Goal: Task Accomplishment & Management: Use online tool/utility

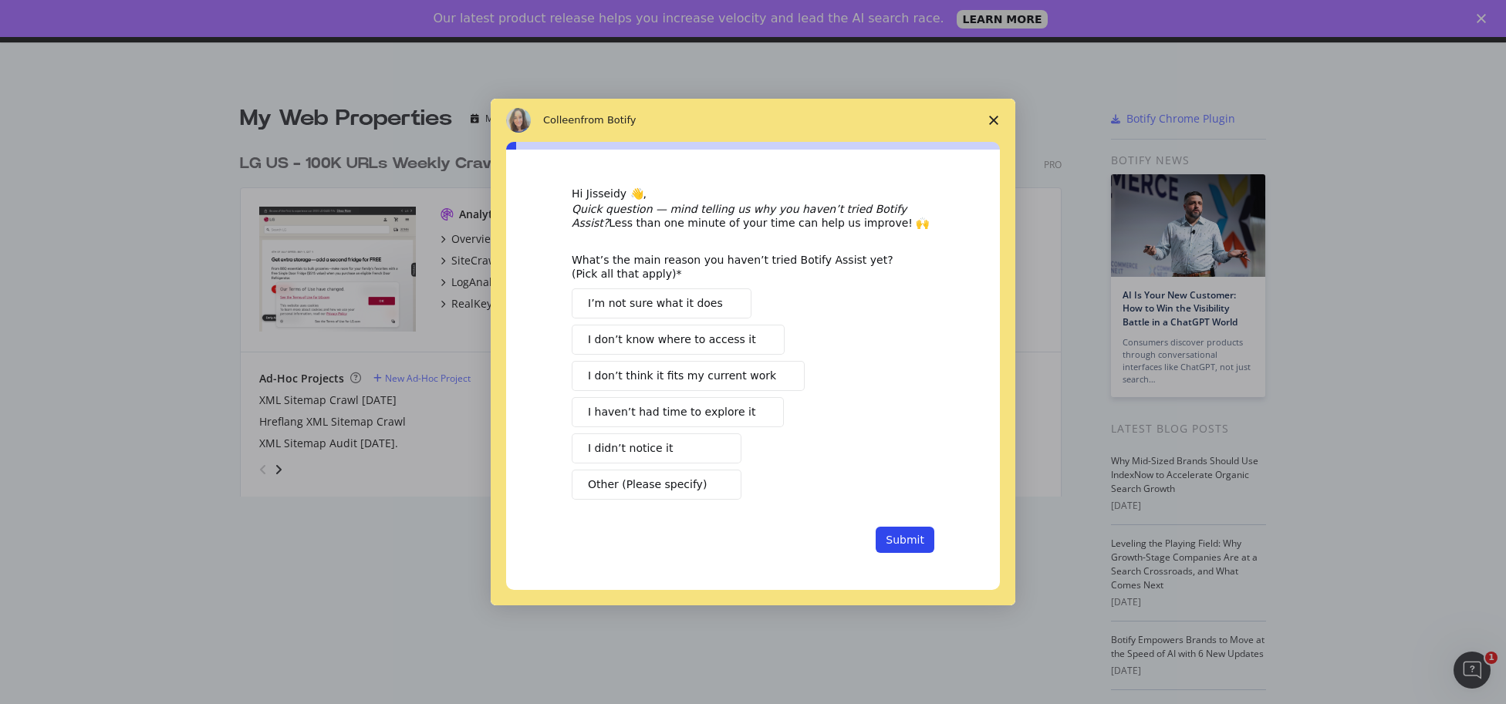
click at [1381, 369] on div "Intercom messenger" at bounding box center [753, 352] width 1506 height 704
click at [988, 119] on span "Close survey" at bounding box center [993, 120] width 43 height 43
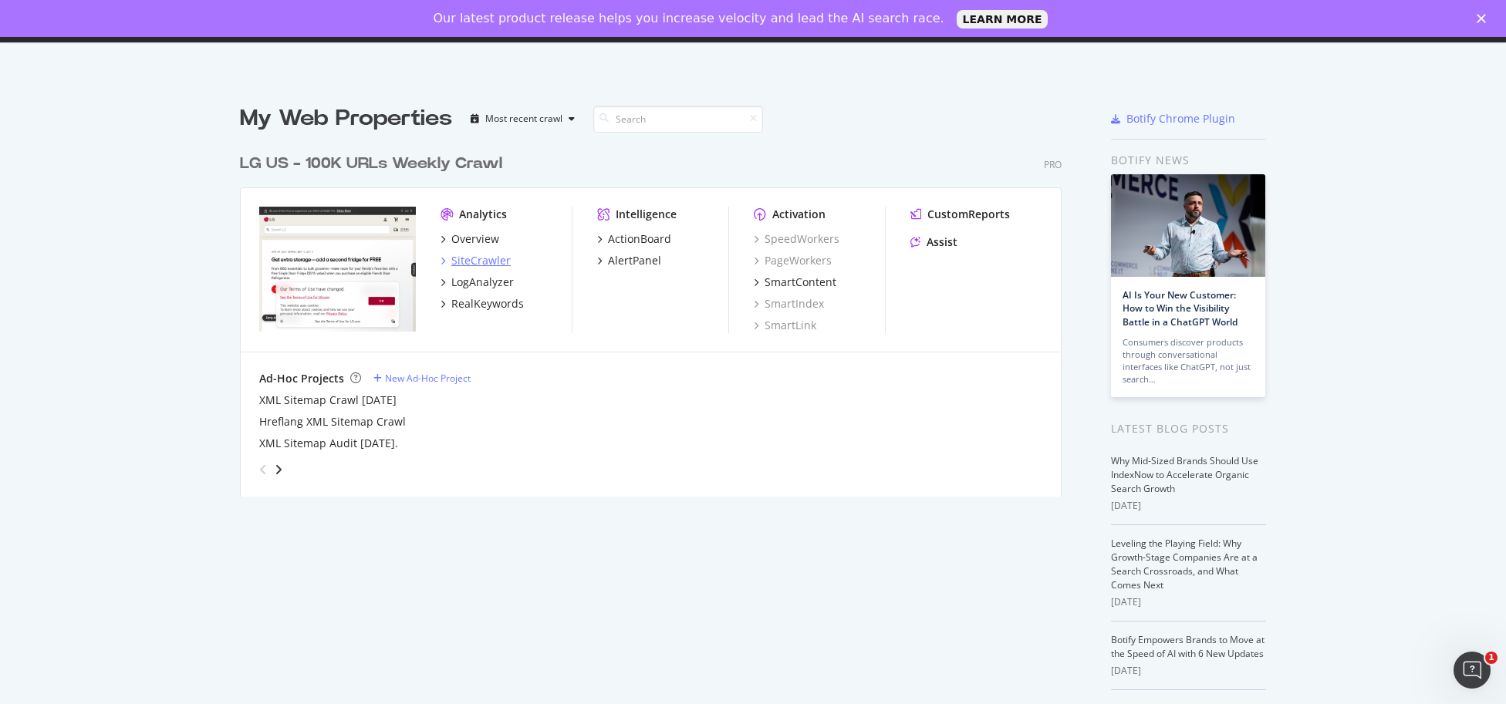
click at [480, 258] on div "SiteCrawler" at bounding box center [480, 260] width 59 height 15
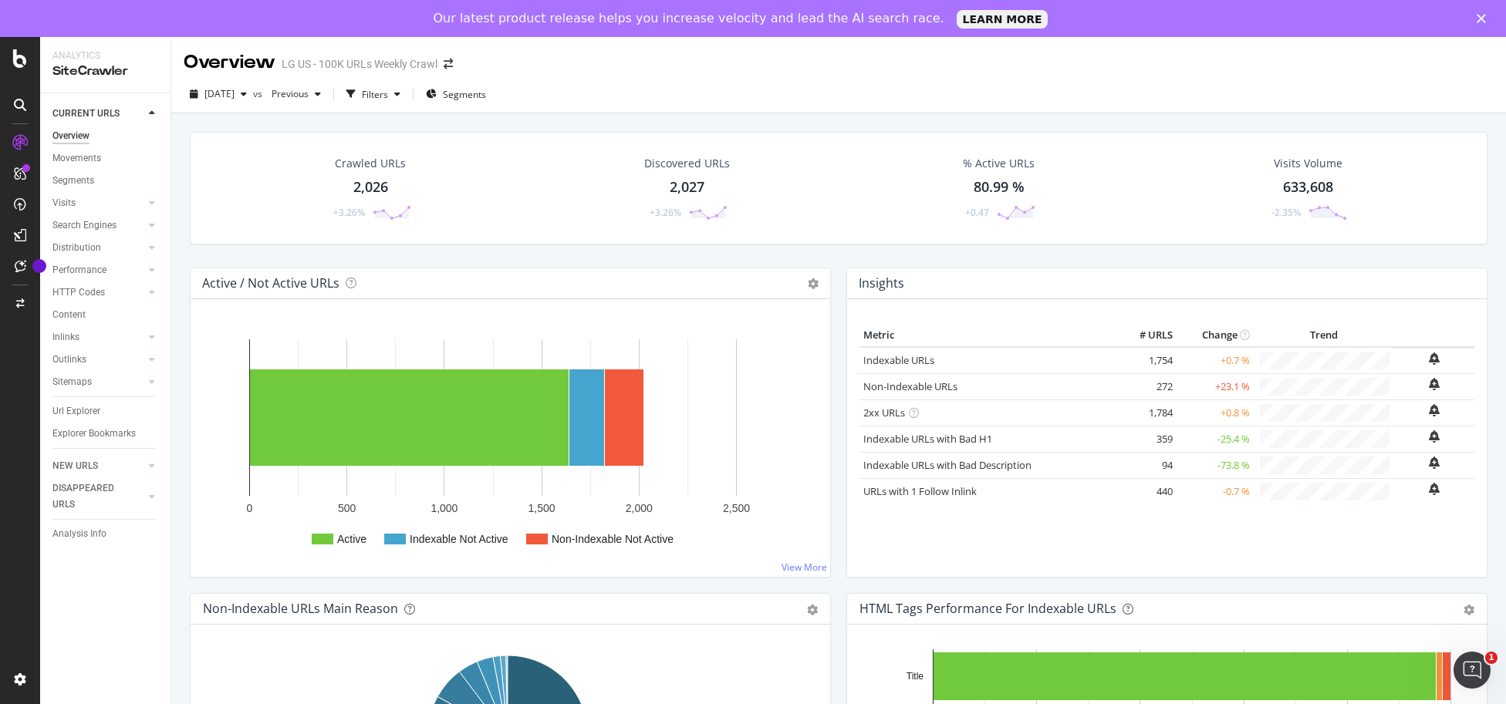
click at [994, 159] on div "% Active URLs" at bounding box center [999, 163] width 72 height 15
click at [704, 158] on div "Discovered URLs" at bounding box center [687, 163] width 86 height 15
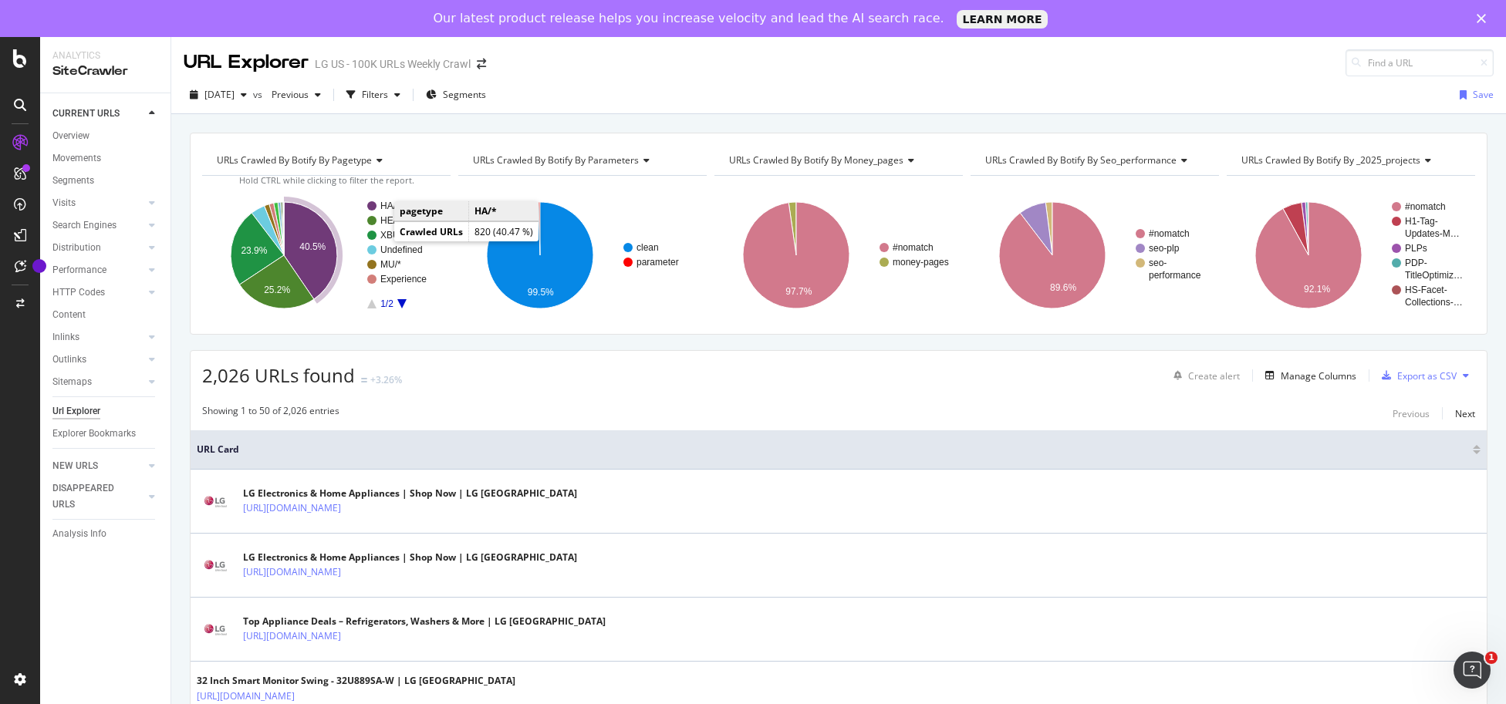
click at [380, 204] on rect "A chart." at bounding box center [402, 205] width 71 height 9
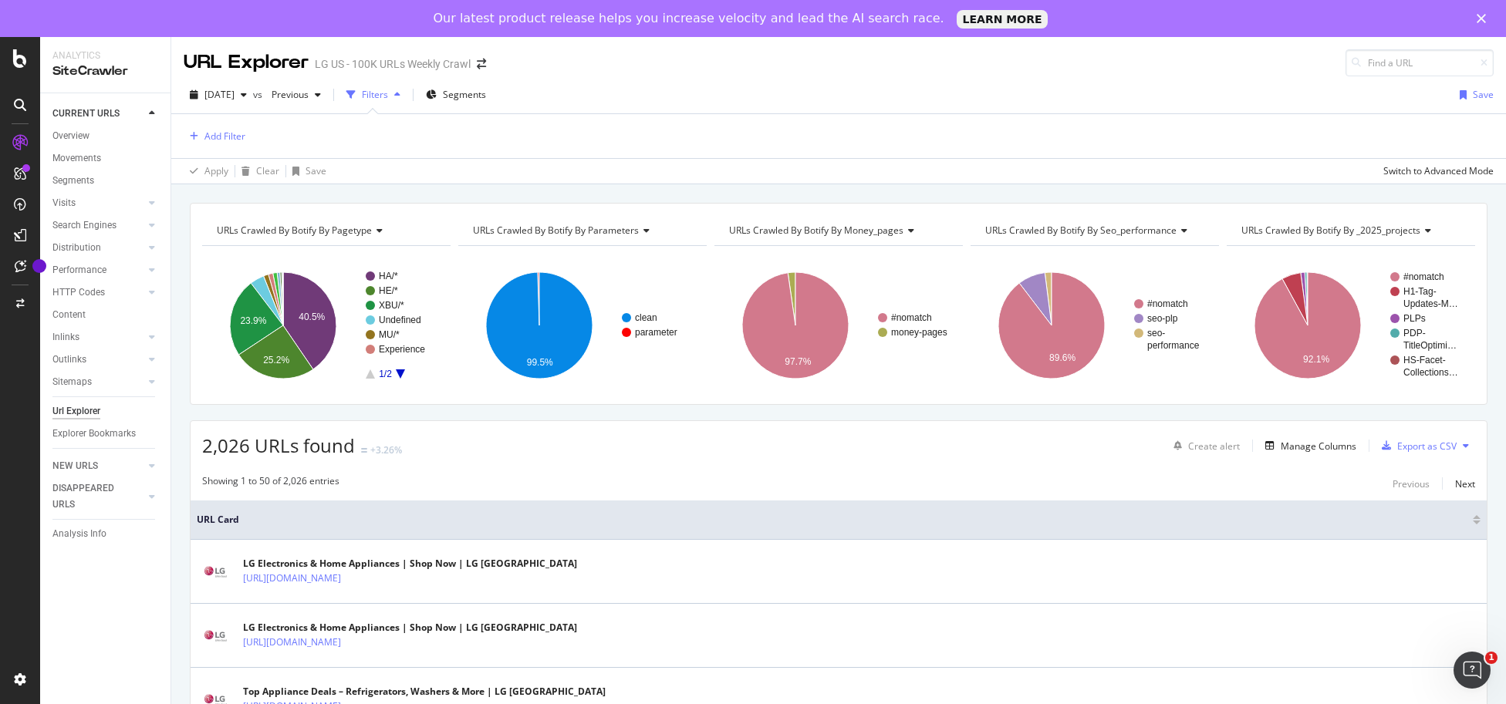
click at [400, 373] on icon "A chart." at bounding box center [400, 374] width 9 height 9
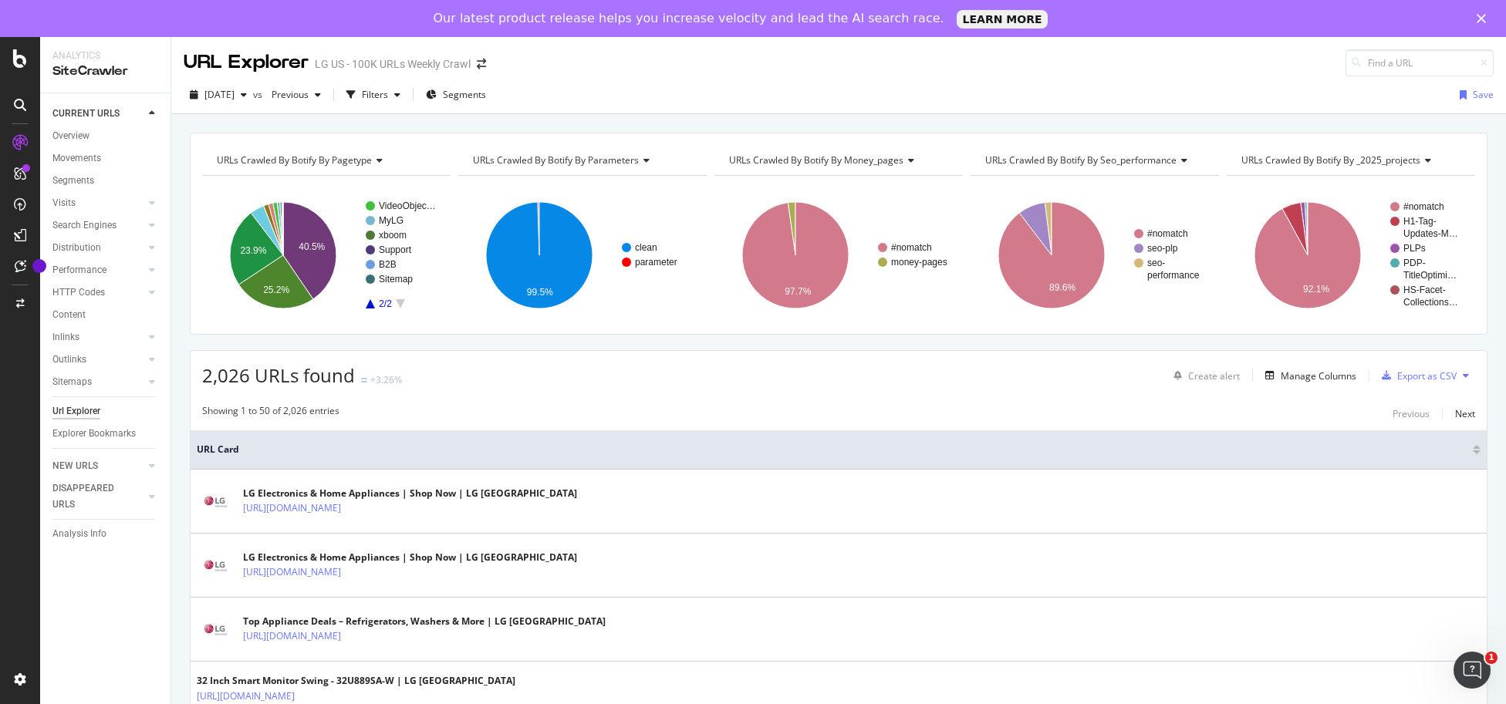
click at [373, 305] on icon "A chart." at bounding box center [370, 303] width 9 height 9
click at [383, 161] on div "URLs Crawled By Botify By pagetype" at bounding box center [325, 160] width 223 height 25
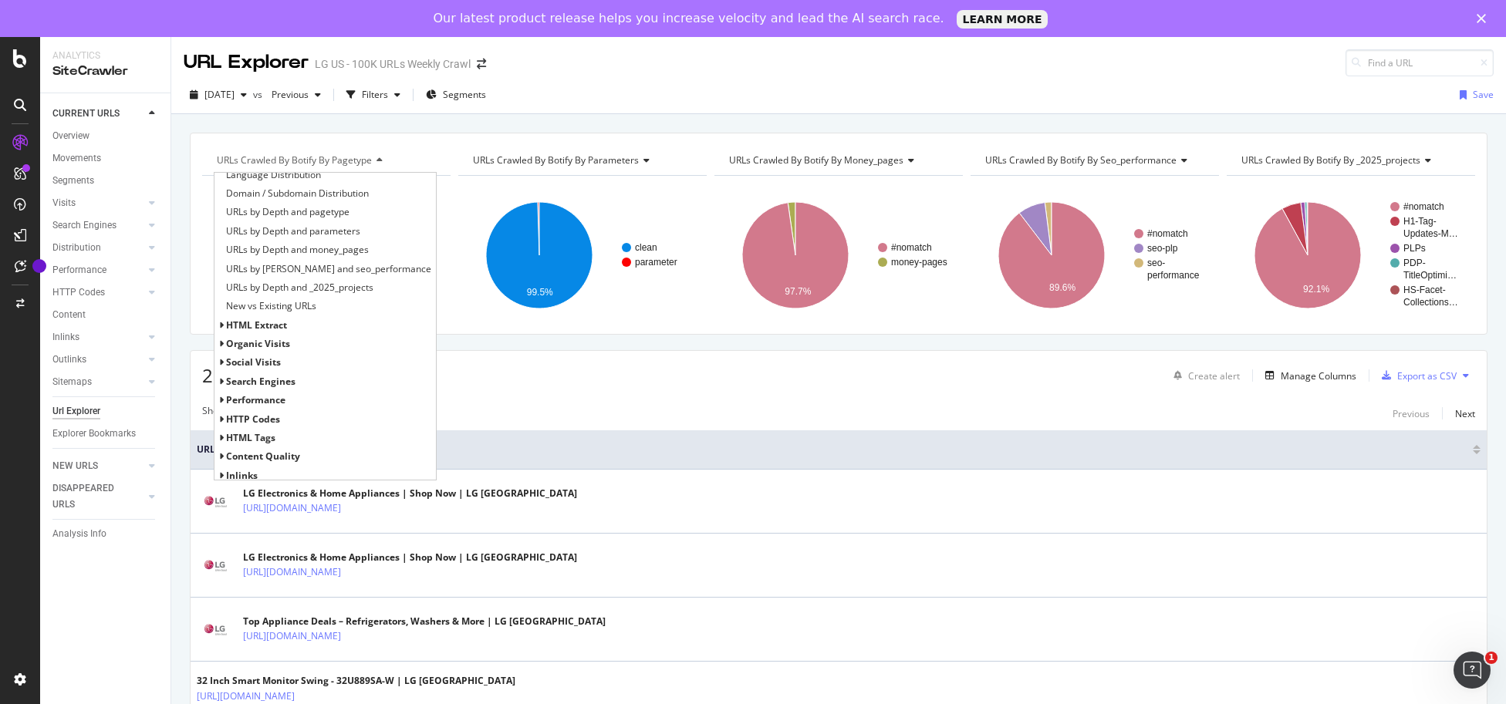
scroll to position [313, 0]
click at [552, 411] on div "Showing 1 to 50 of 2,026 entries Previous Next" at bounding box center [839, 413] width 1296 height 19
click at [589, 85] on div "2025 Aug. 10th vs Previous Filters Segments Save" at bounding box center [838, 98] width 1335 height 31
click at [633, 75] on div "URL Explorer LG US - 100K URLs Weekly Crawl" at bounding box center [838, 56] width 1335 height 39
click at [627, 75] on div "URL Explorer LG US - 100K URLs Weekly Crawl" at bounding box center [838, 56] width 1335 height 39
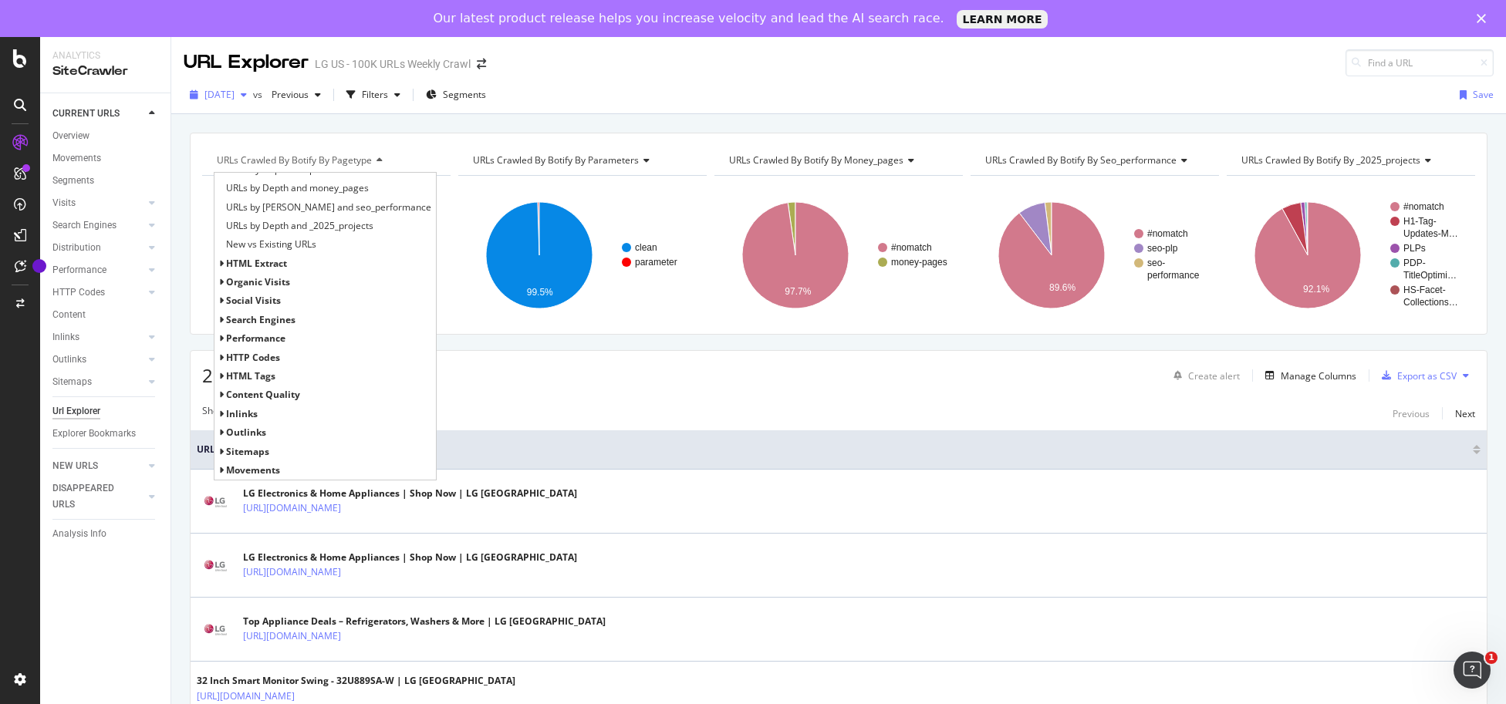
click at [235, 95] on span "[DATE]" at bounding box center [219, 94] width 30 height 13
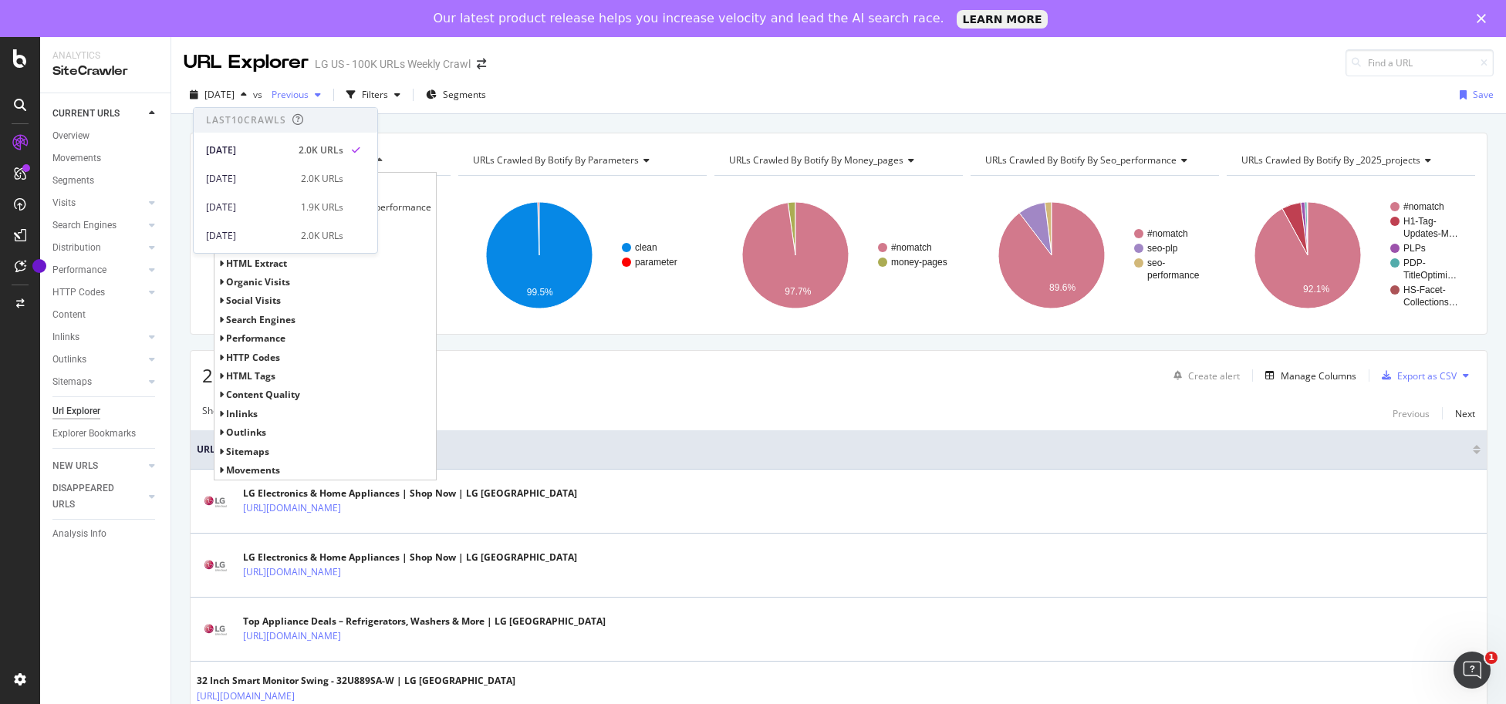
click at [327, 93] on div "button" at bounding box center [318, 94] width 19 height 9
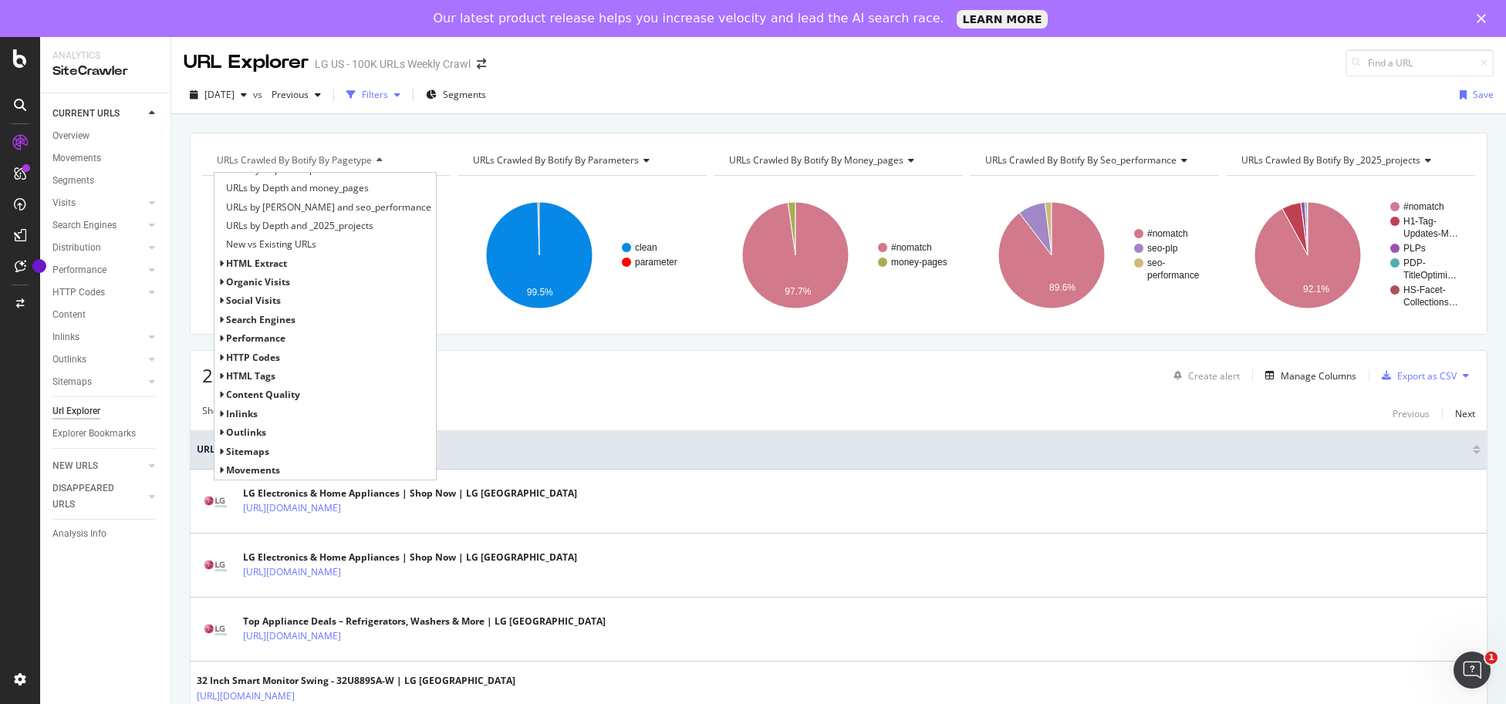
click at [388, 95] on div "Filters" at bounding box center [375, 94] width 26 height 13
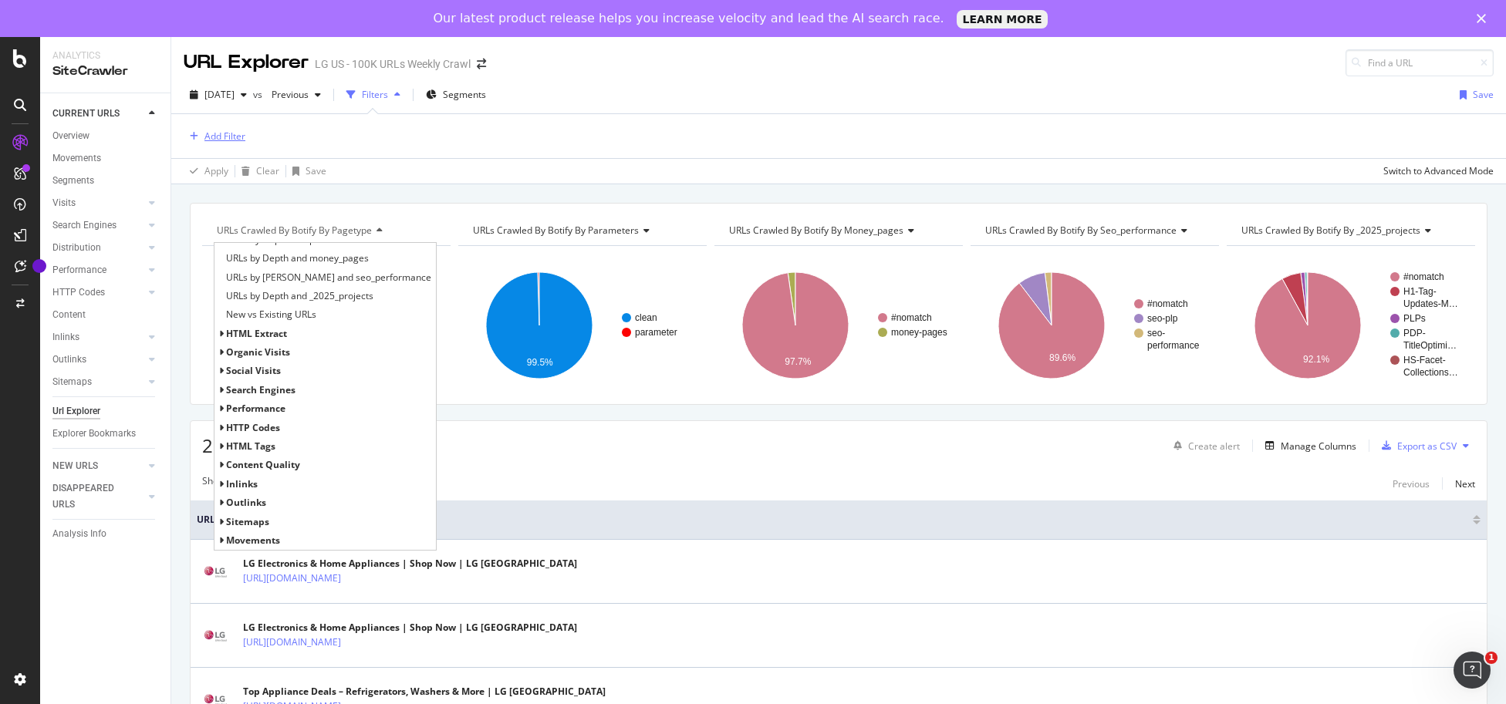
click at [231, 136] on div "Add Filter" at bounding box center [224, 136] width 41 height 13
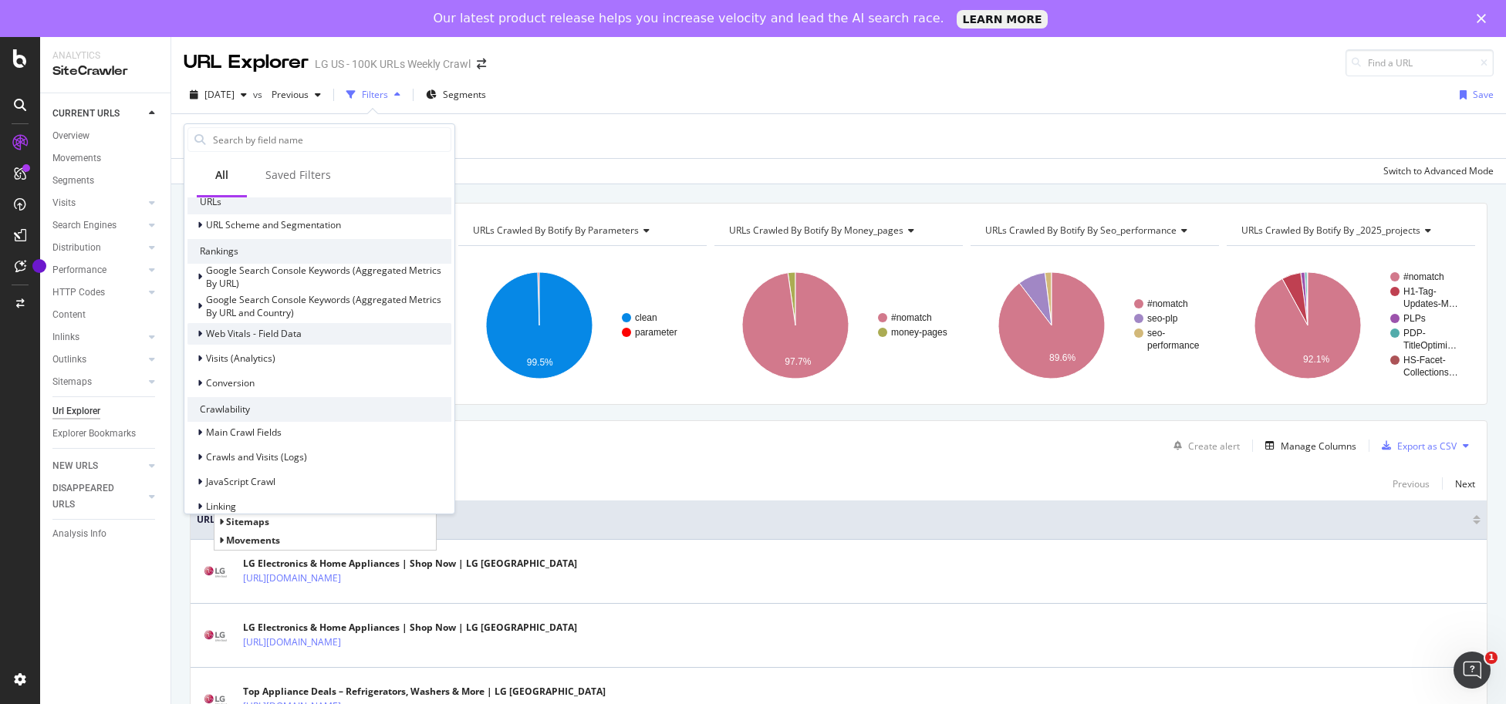
scroll to position [0, 0]
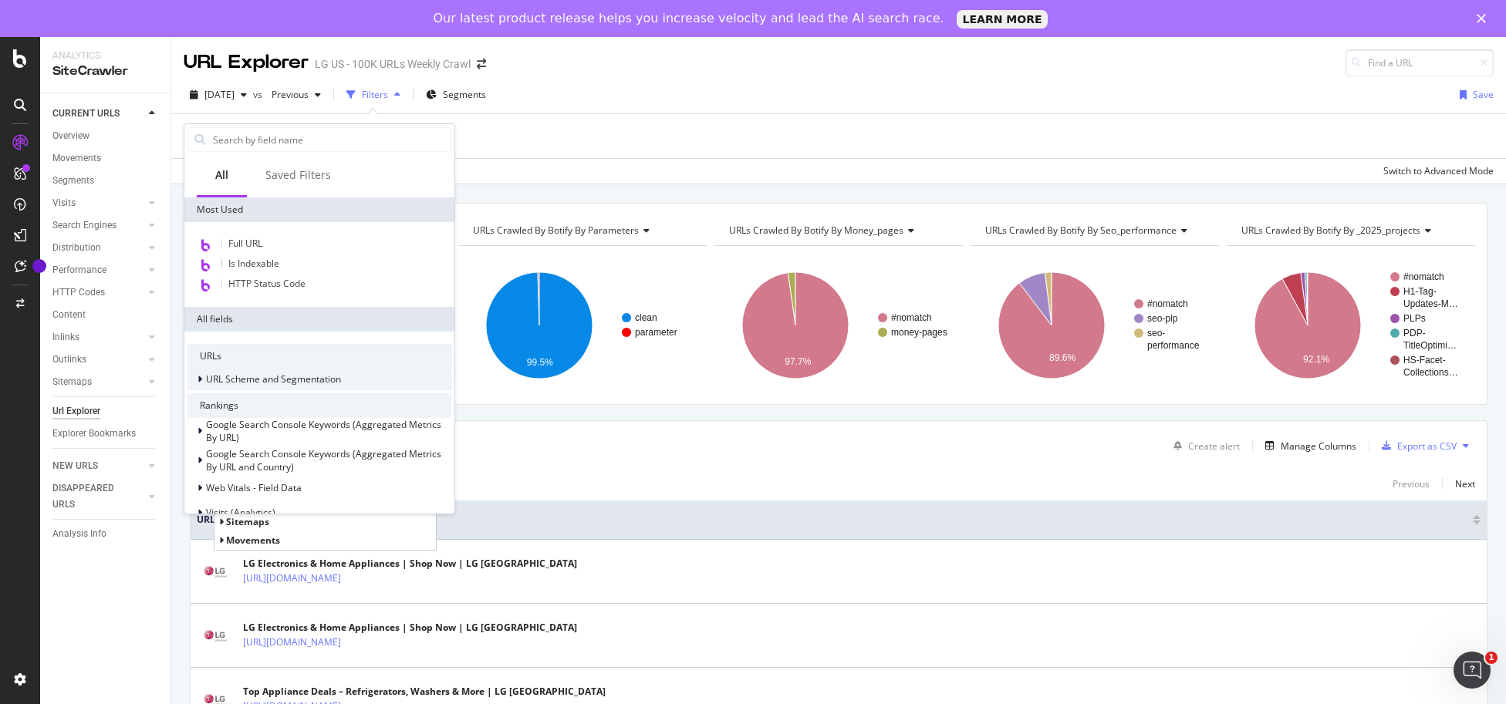
click at [199, 376] on icon at bounding box center [199, 379] width 5 height 9
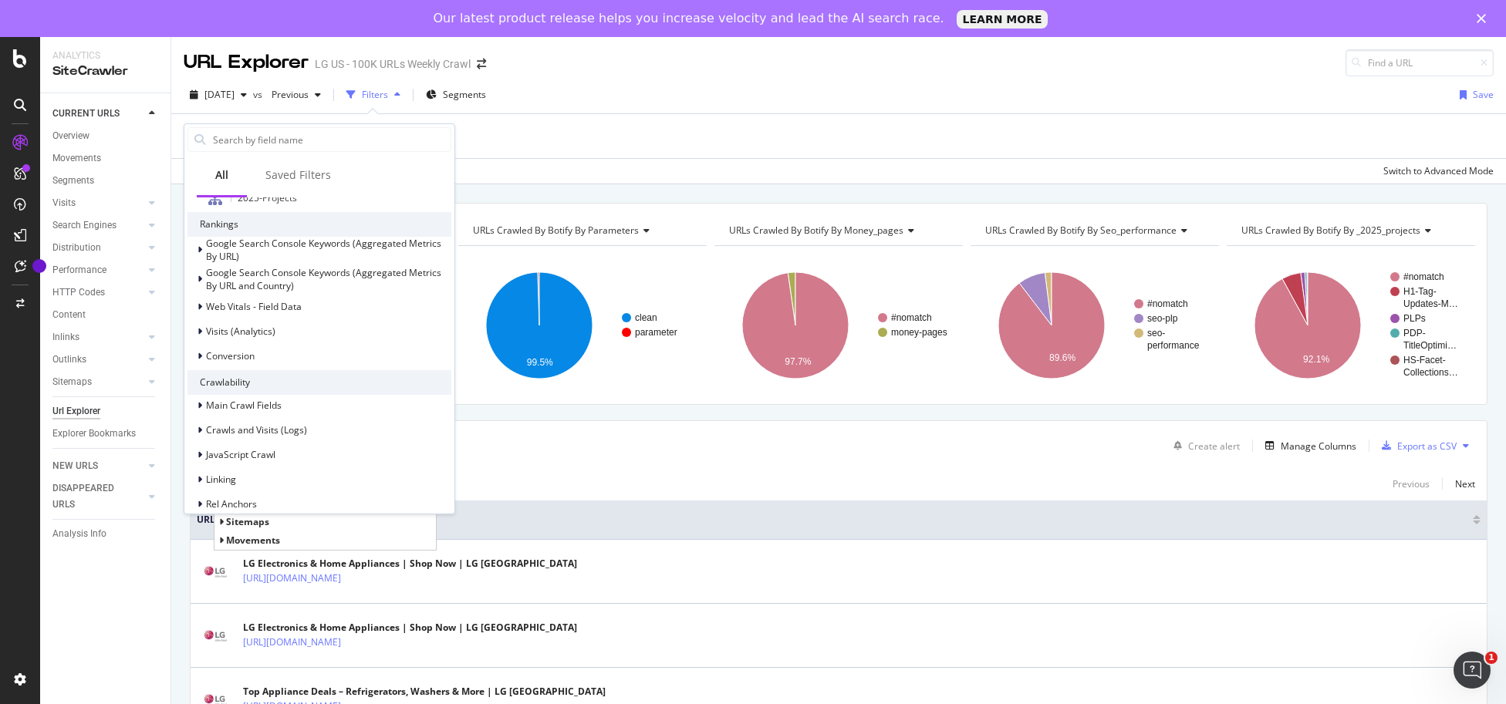
scroll to position [771, 0]
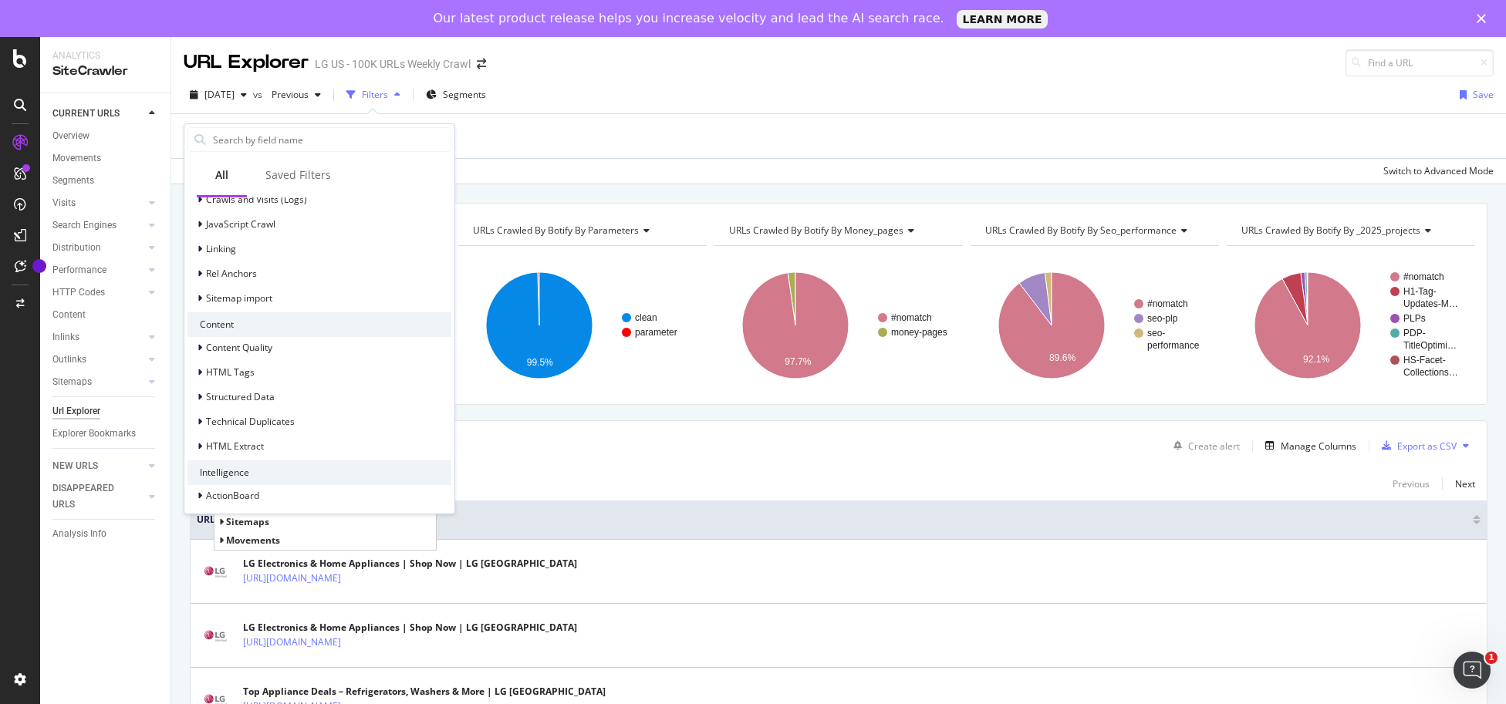
click at [600, 140] on div "Add Filter" at bounding box center [839, 136] width 1310 height 44
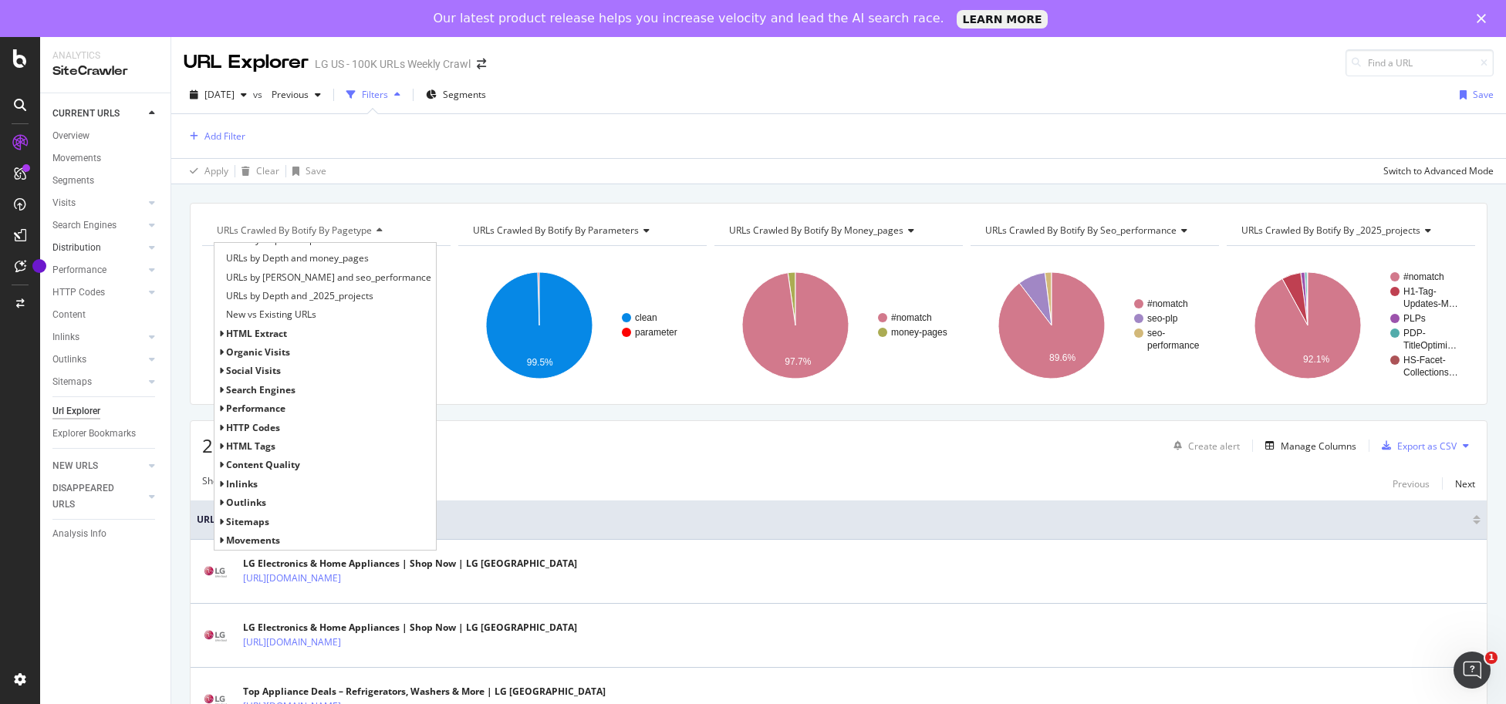
click at [113, 250] on link "Distribution" at bounding box center [98, 248] width 92 height 16
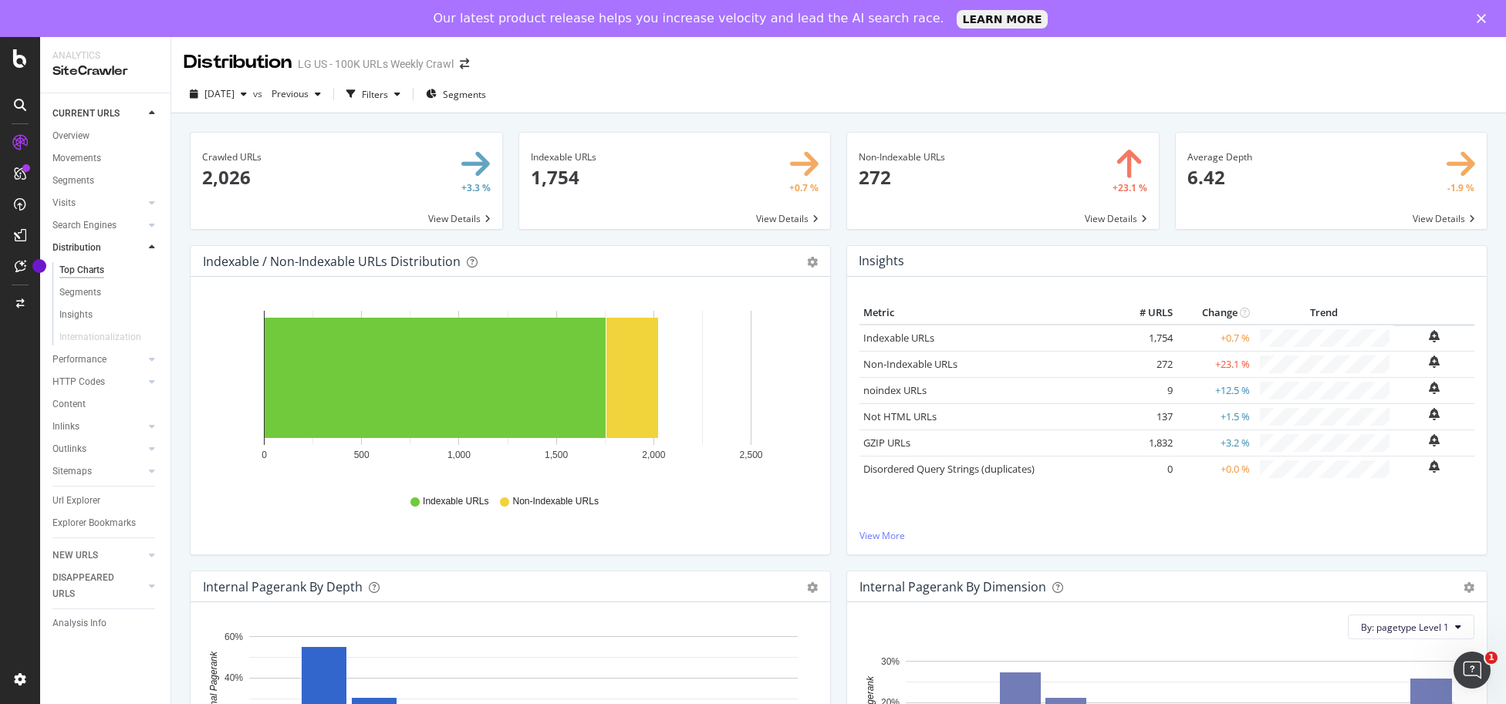
click at [462, 218] on span at bounding box center [347, 181] width 312 height 96
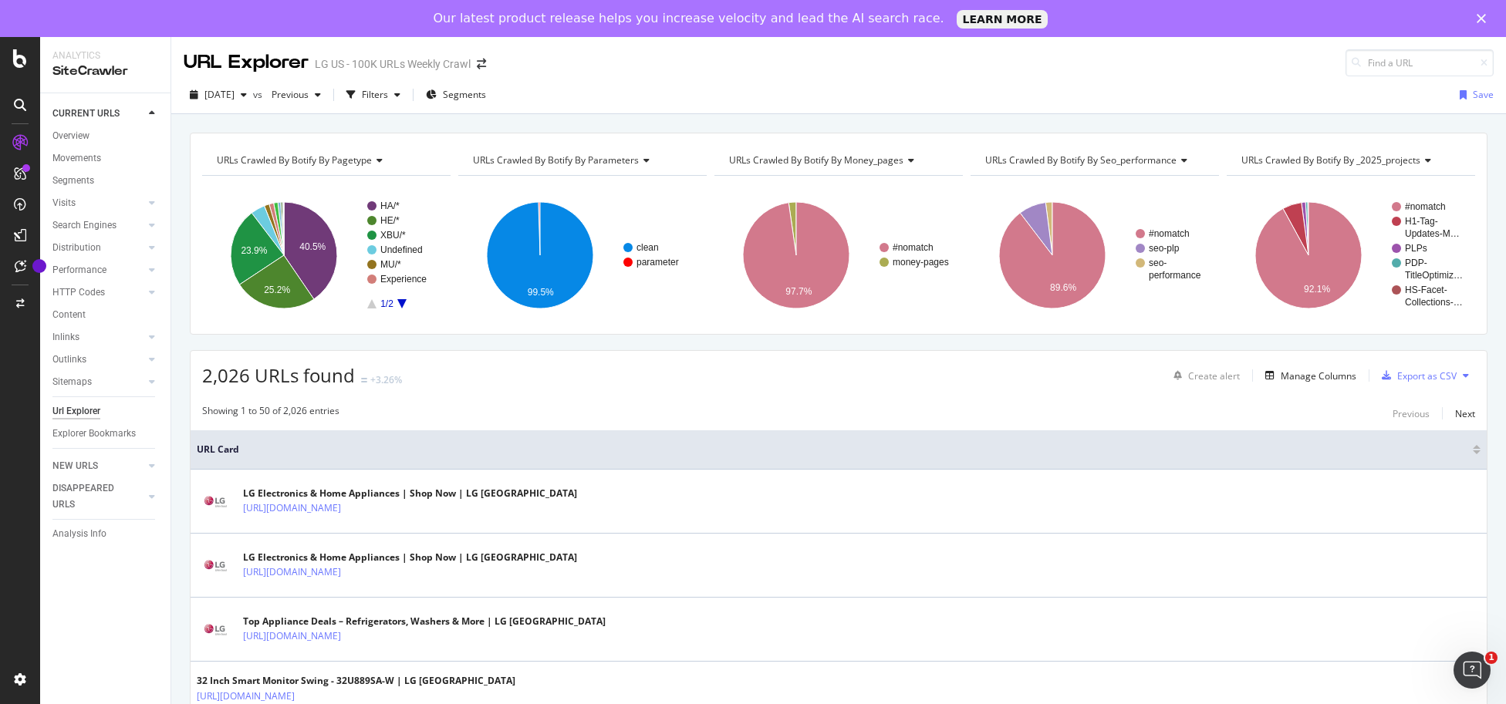
click at [383, 160] on div "URLs Crawled By Botify By pagetype" at bounding box center [325, 160] width 223 height 25
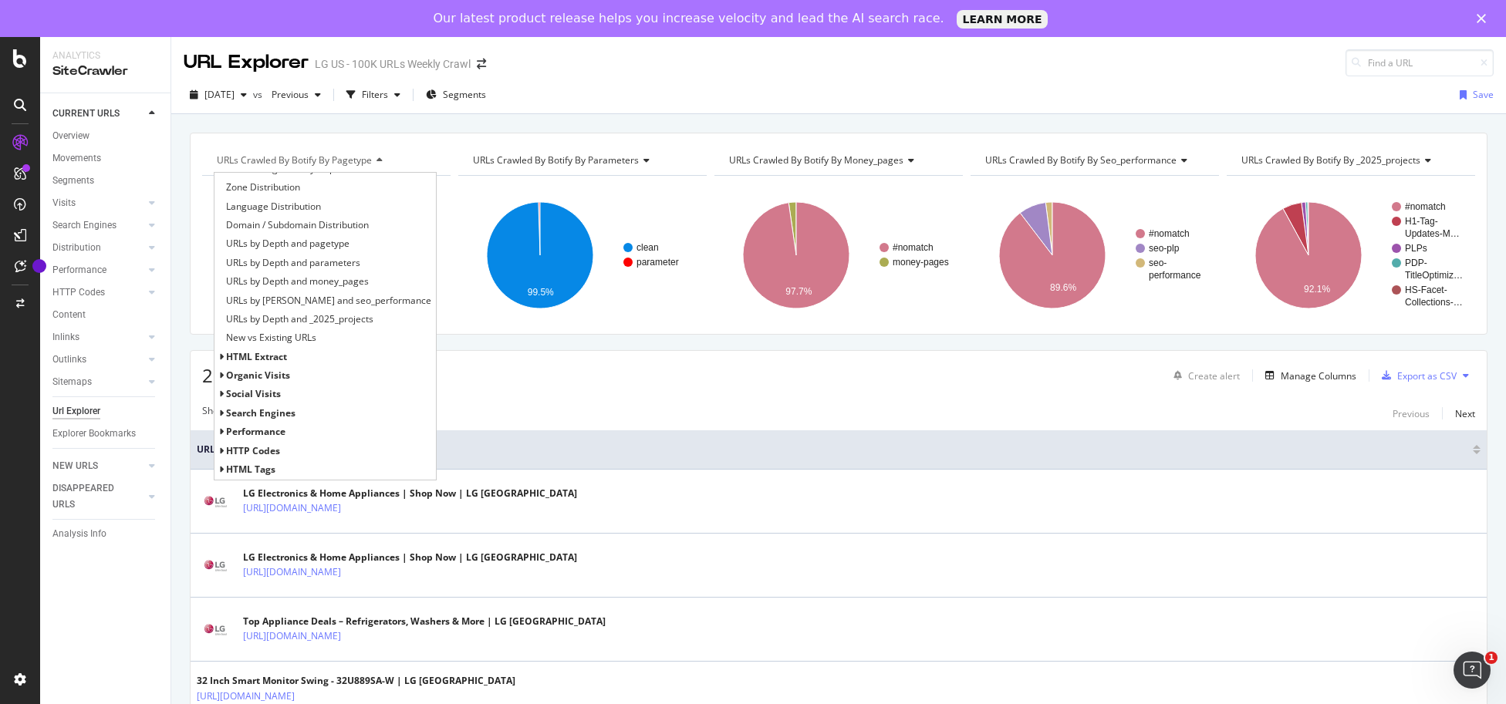
scroll to position [313, 0]
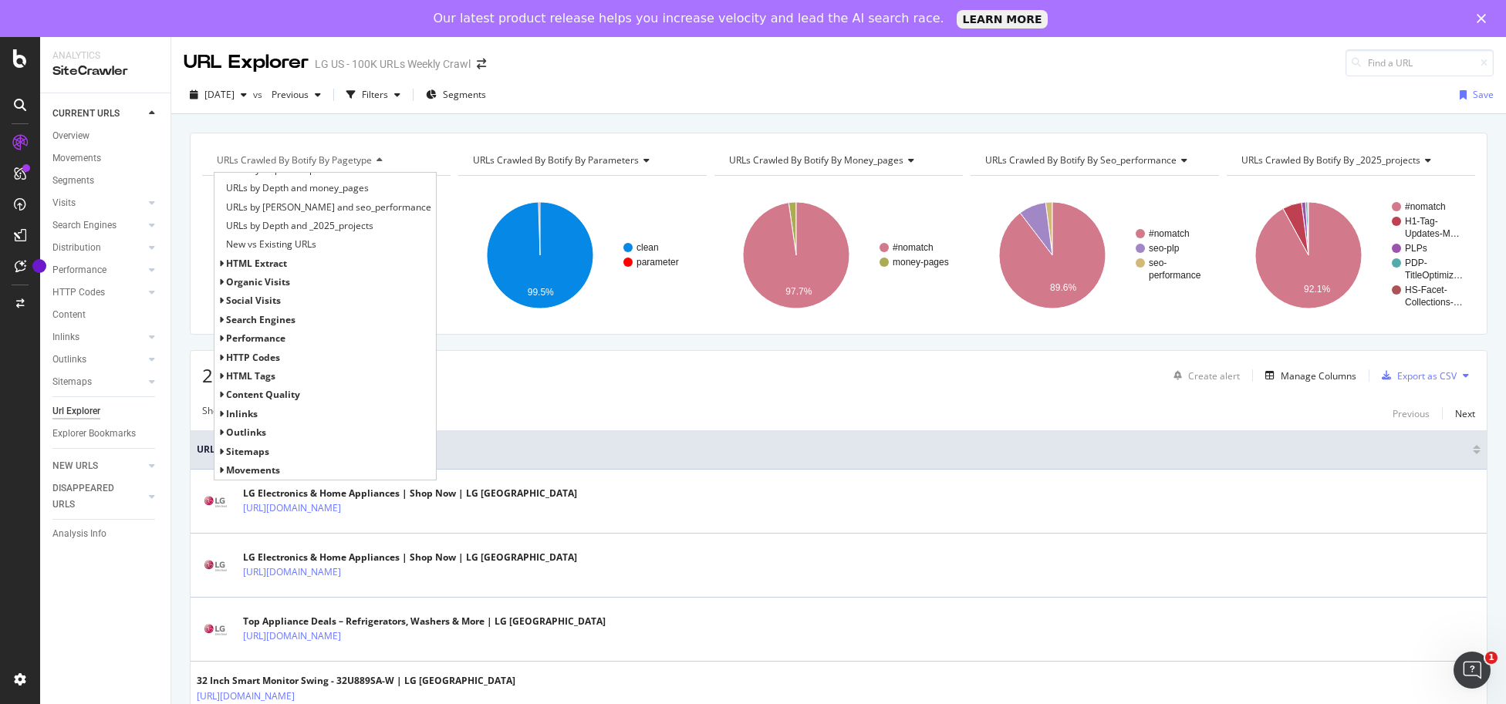
click at [1026, 89] on div "2025 Aug. 10th vs Previous Filters Segments Save" at bounding box center [838, 98] width 1335 height 31
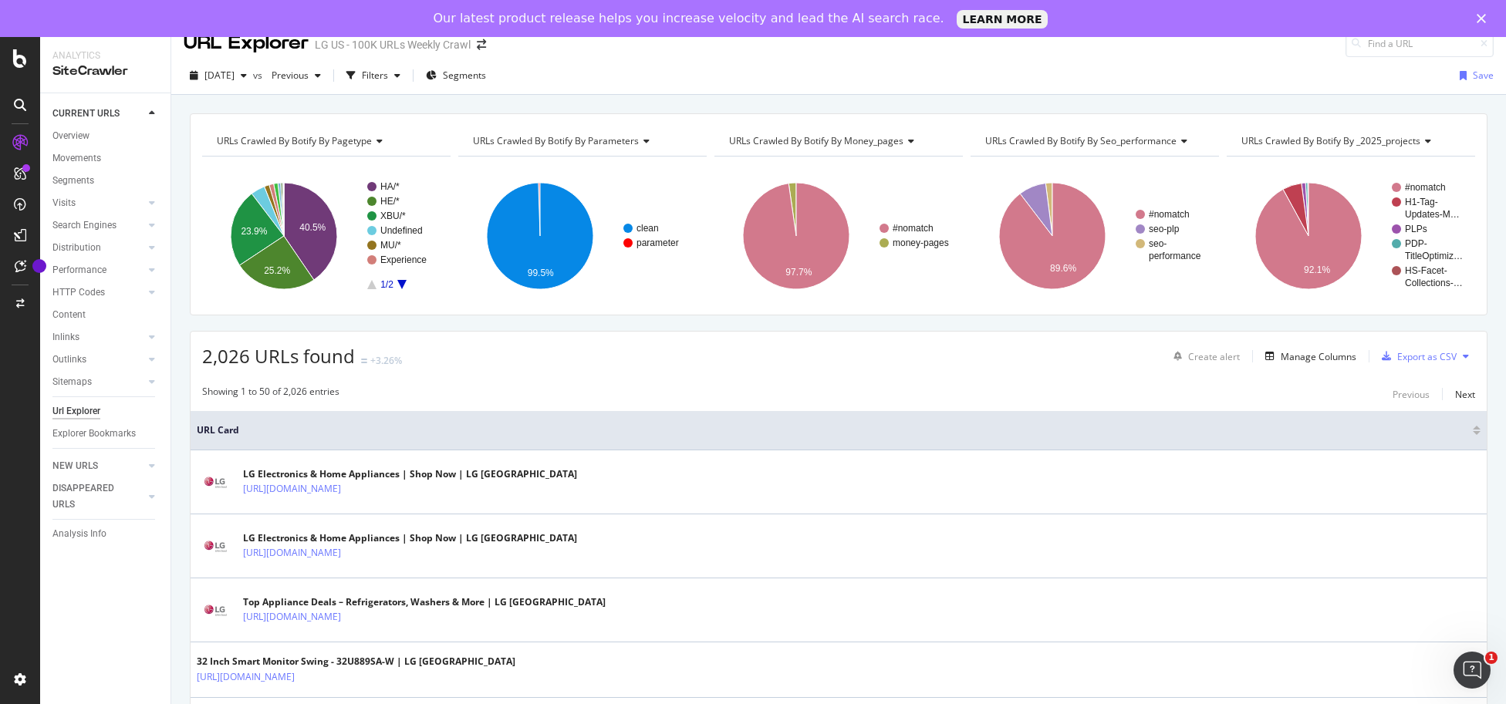
scroll to position [0, 0]
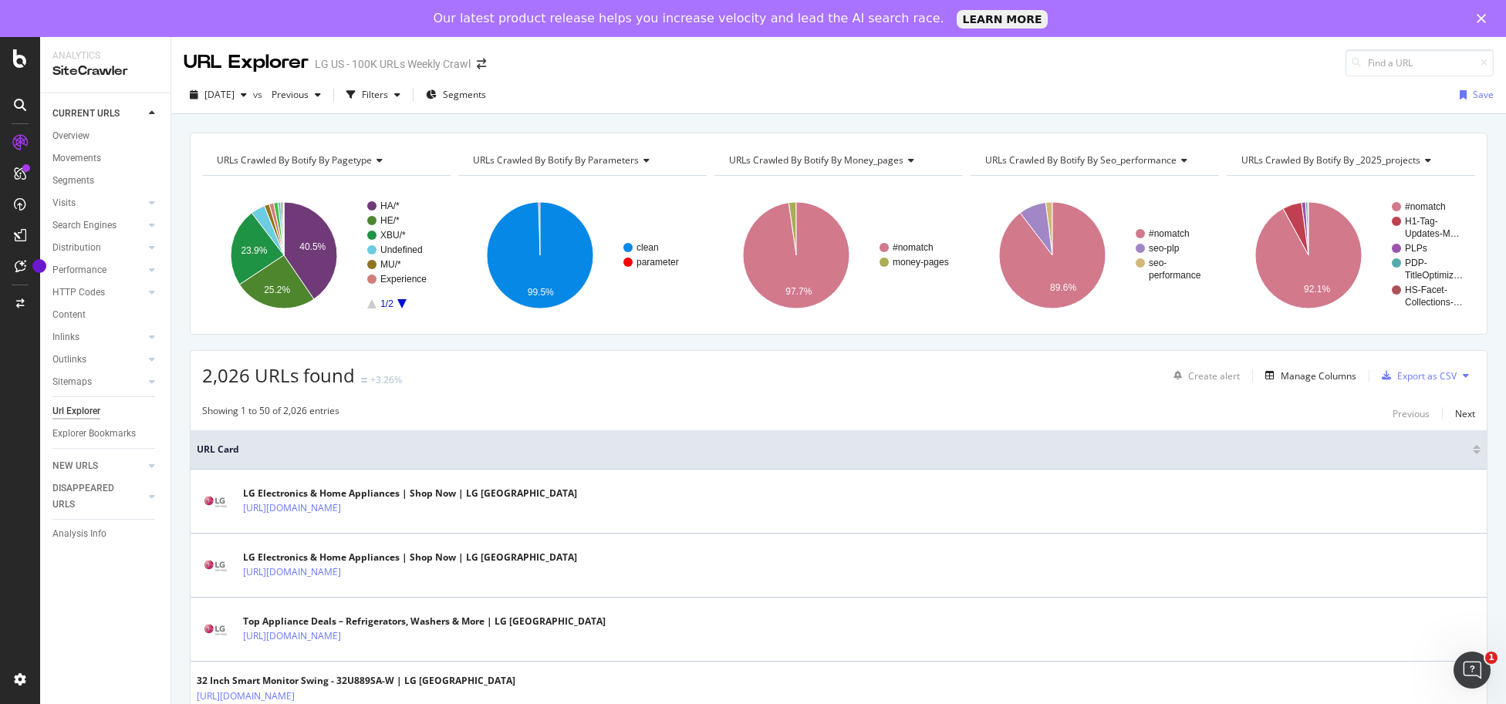
drag, startPoint x: 402, startPoint y: 300, endPoint x: 368, endPoint y: 304, distance: 34.2
click at [402, 299] on icon "A chart." at bounding box center [401, 303] width 9 height 9
click at [370, 306] on icon "A chart." at bounding box center [371, 303] width 9 height 9
click at [378, 158] on icon at bounding box center [377, 160] width 11 height 9
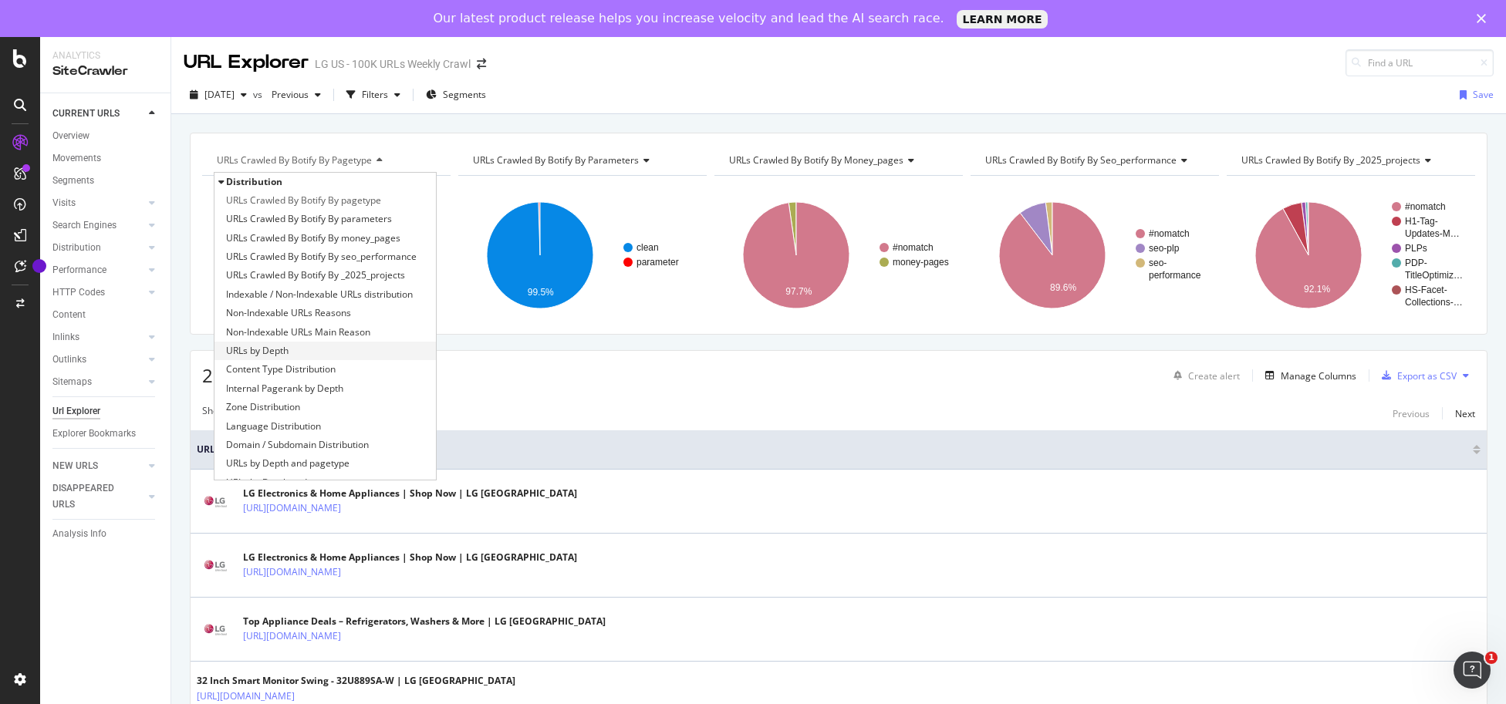
scroll to position [313, 0]
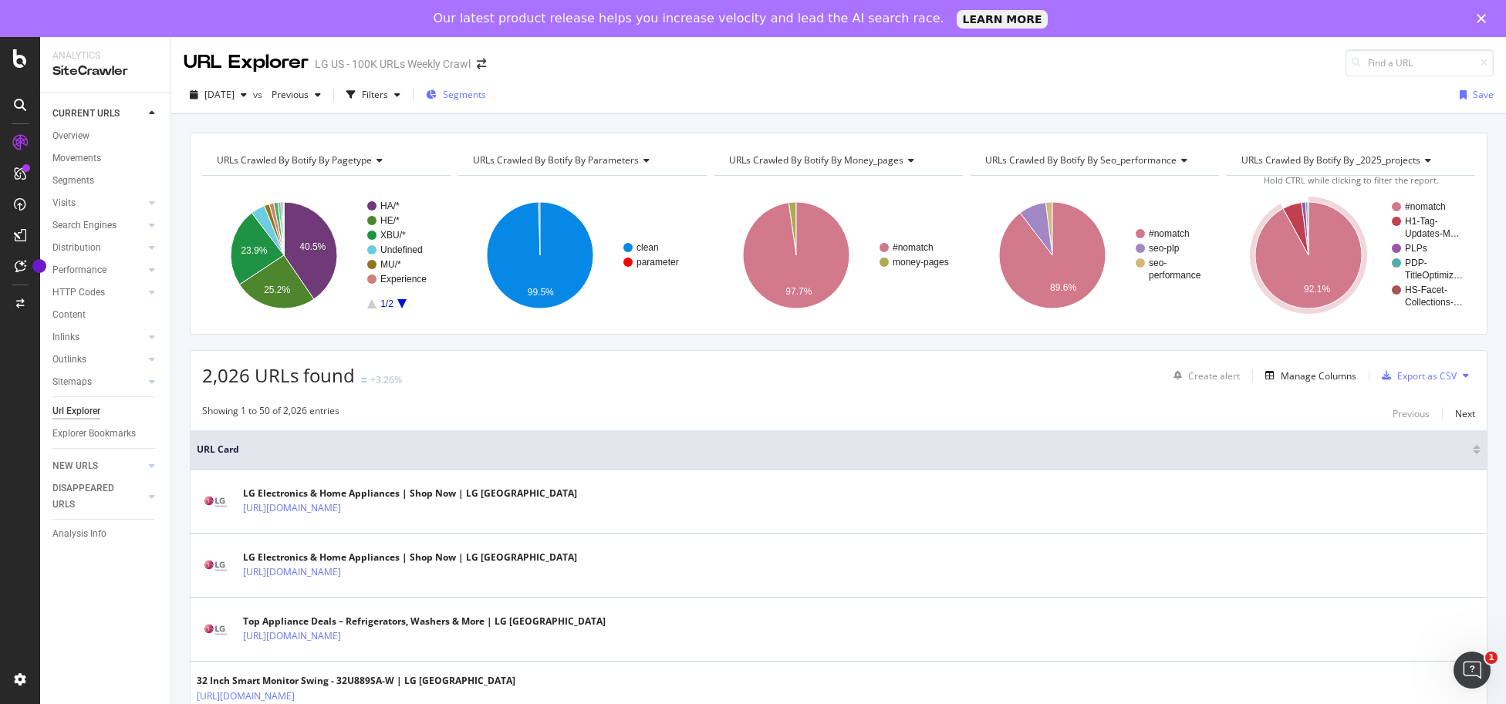
click at [437, 96] on icon "button" at bounding box center [431, 94] width 11 height 9
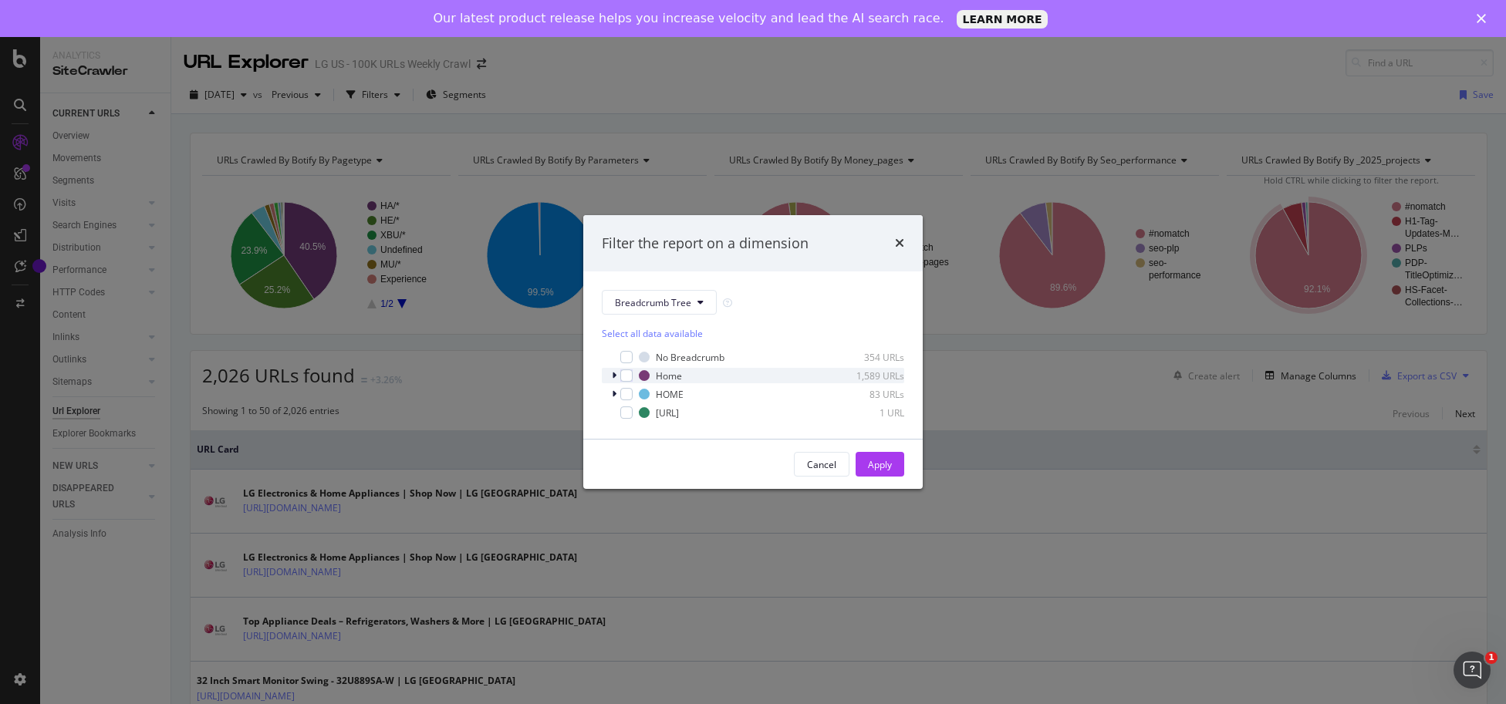
click at [615, 373] on icon "modal" at bounding box center [614, 375] width 5 height 9
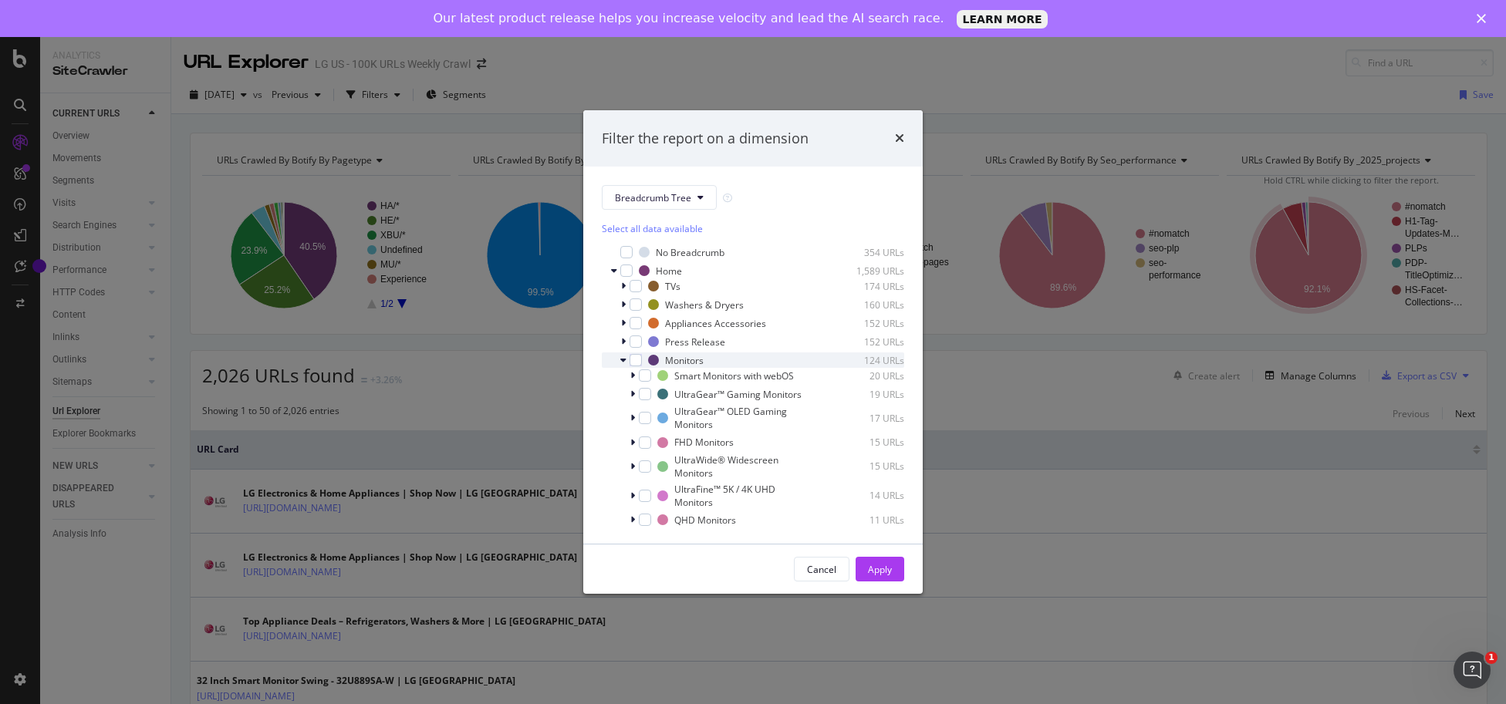
click at [625, 359] on icon "modal" at bounding box center [623, 360] width 6 height 9
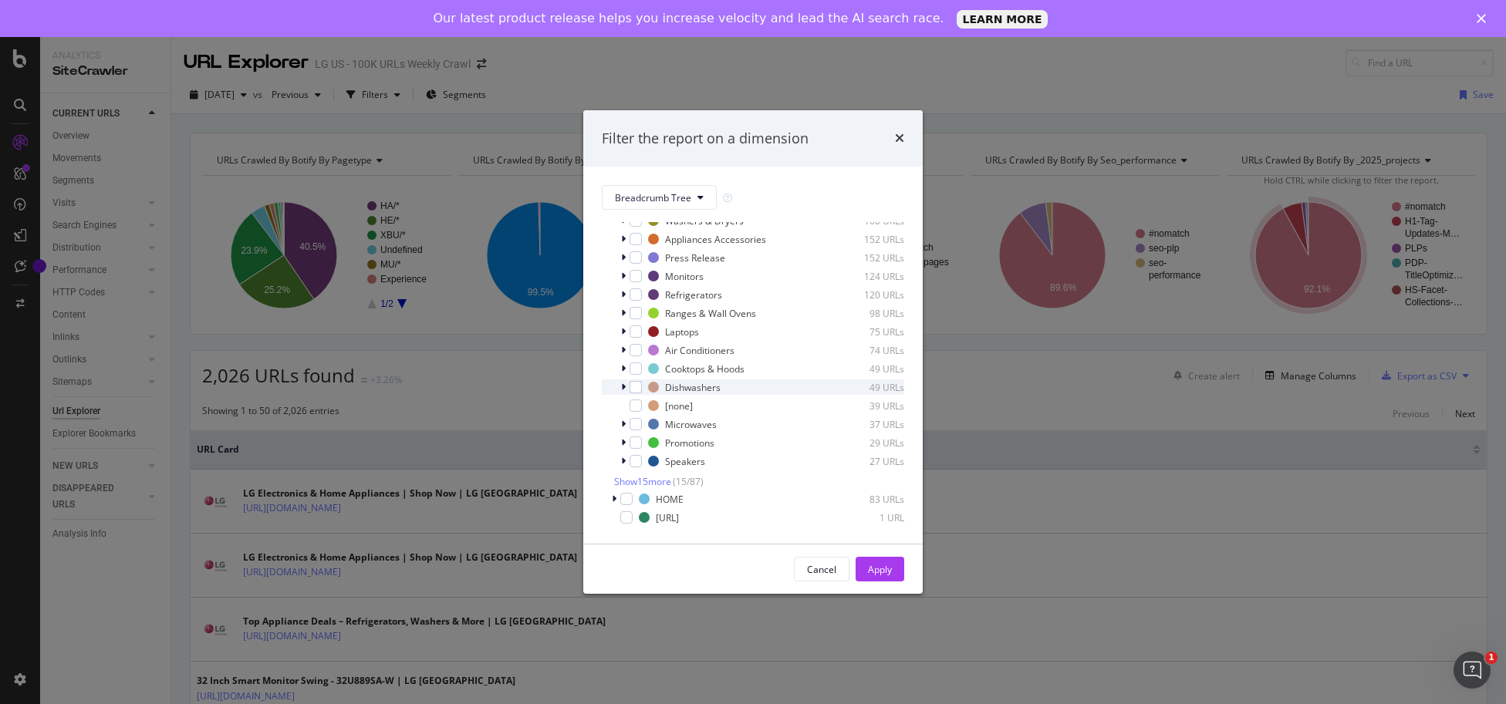
scroll to position [0, 0]
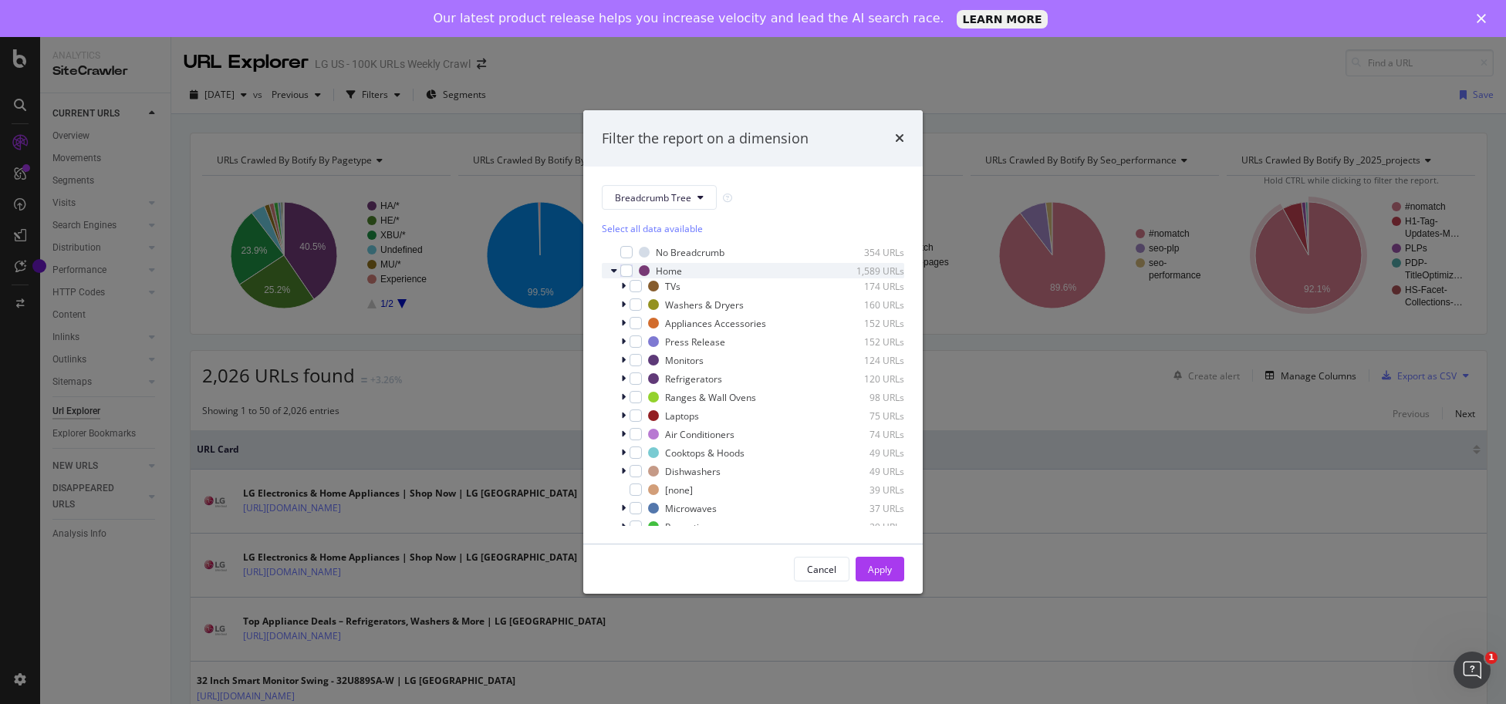
click at [612, 272] on icon "modal" at bounding box center [614, 270] width 6 height 9
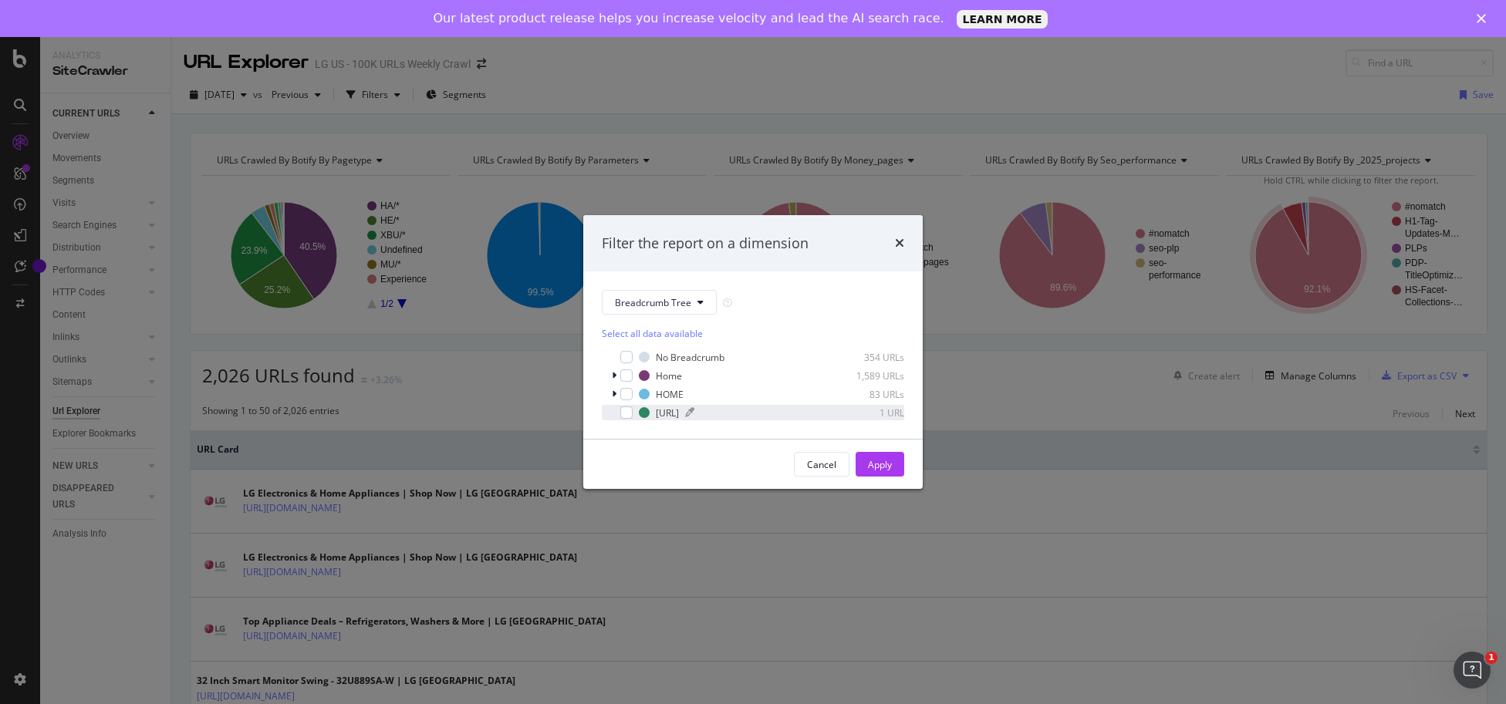
drag, startPoint x: 784, startPoint y: 415, endPoint x: 654, endPoint y: 415, distance: 129.6
click at [654, 415] on div "https://www.lg.comundefined 1 URL" at bounding box center [771, 413] width 265 height 13
copy div "https://www.lg.comundefined"
click at [615, 393] on icon "modal" at bounding box center [614, 394] width 5 height 9
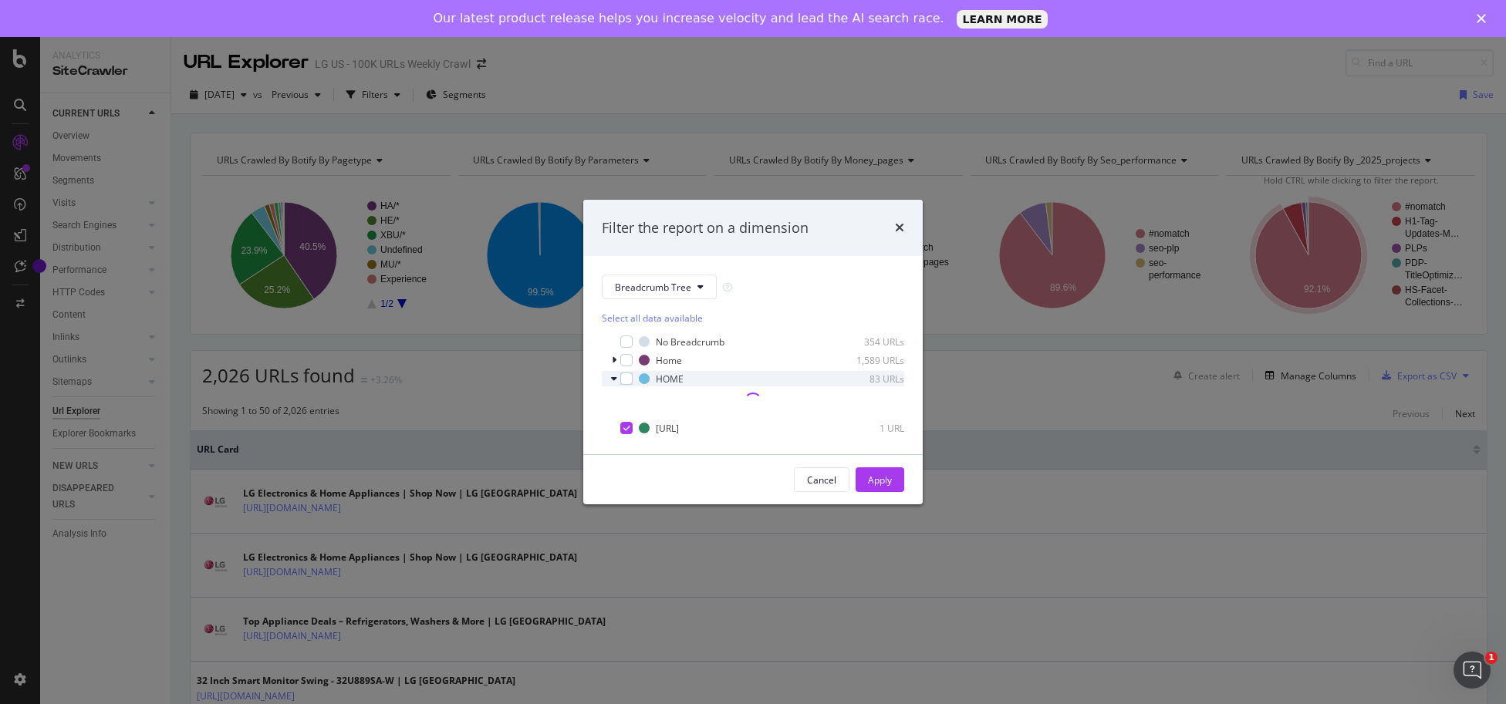
click at [616, 377] on icon "modal" at bounding box center [614, 378] width 6 height 9
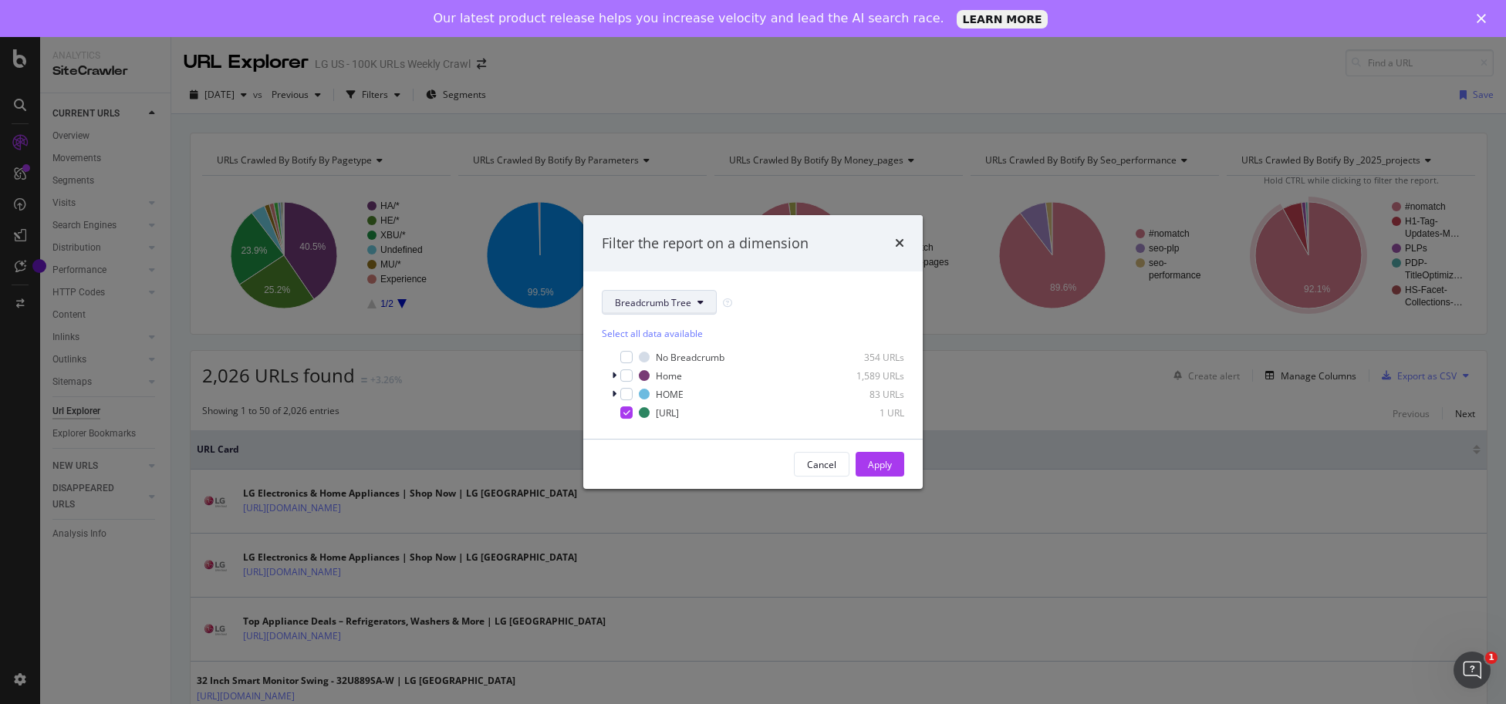
click at [709, 296] on button "Breadcrumb Tree" at bounding box center [659, 302] width 115 height 25
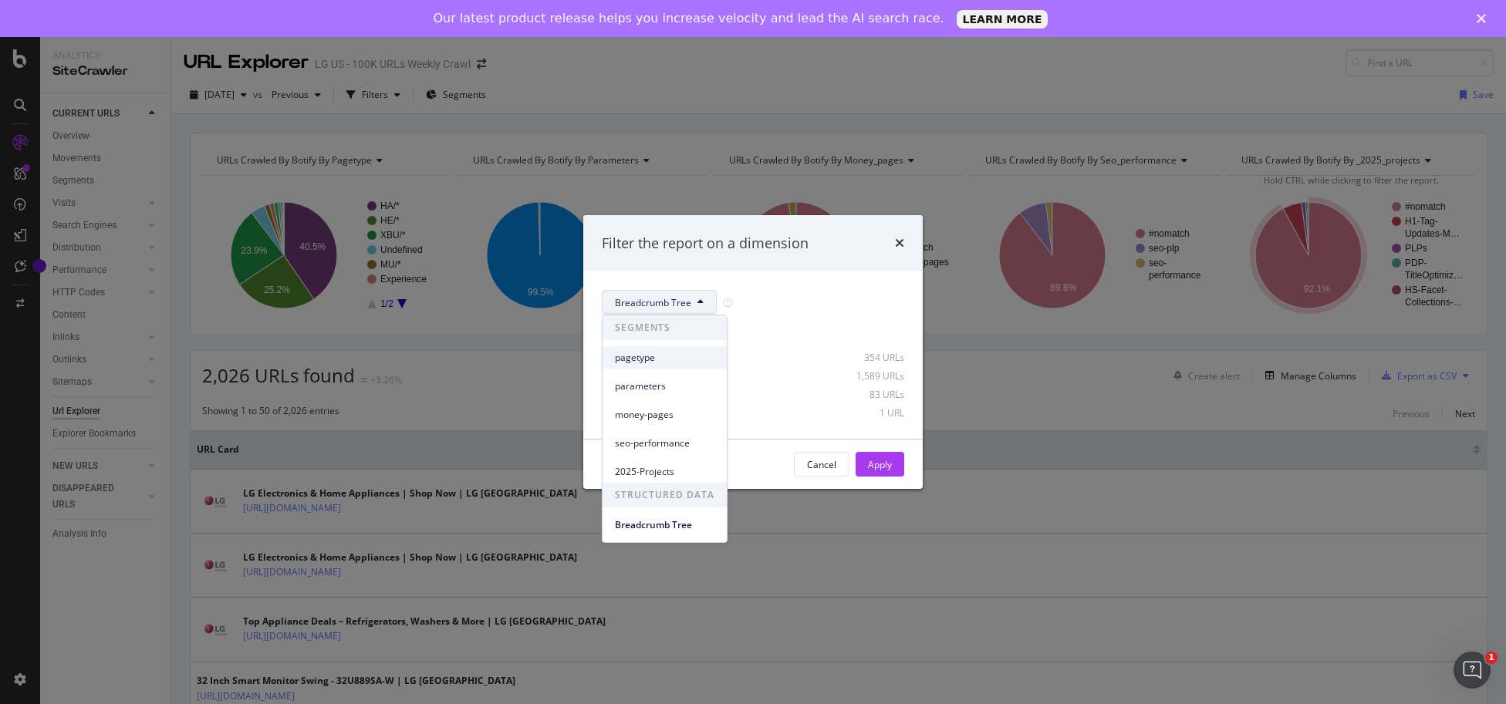
click at [640, 358] on span "pagetype" at bounding box center [665, 358] width 100 height 14
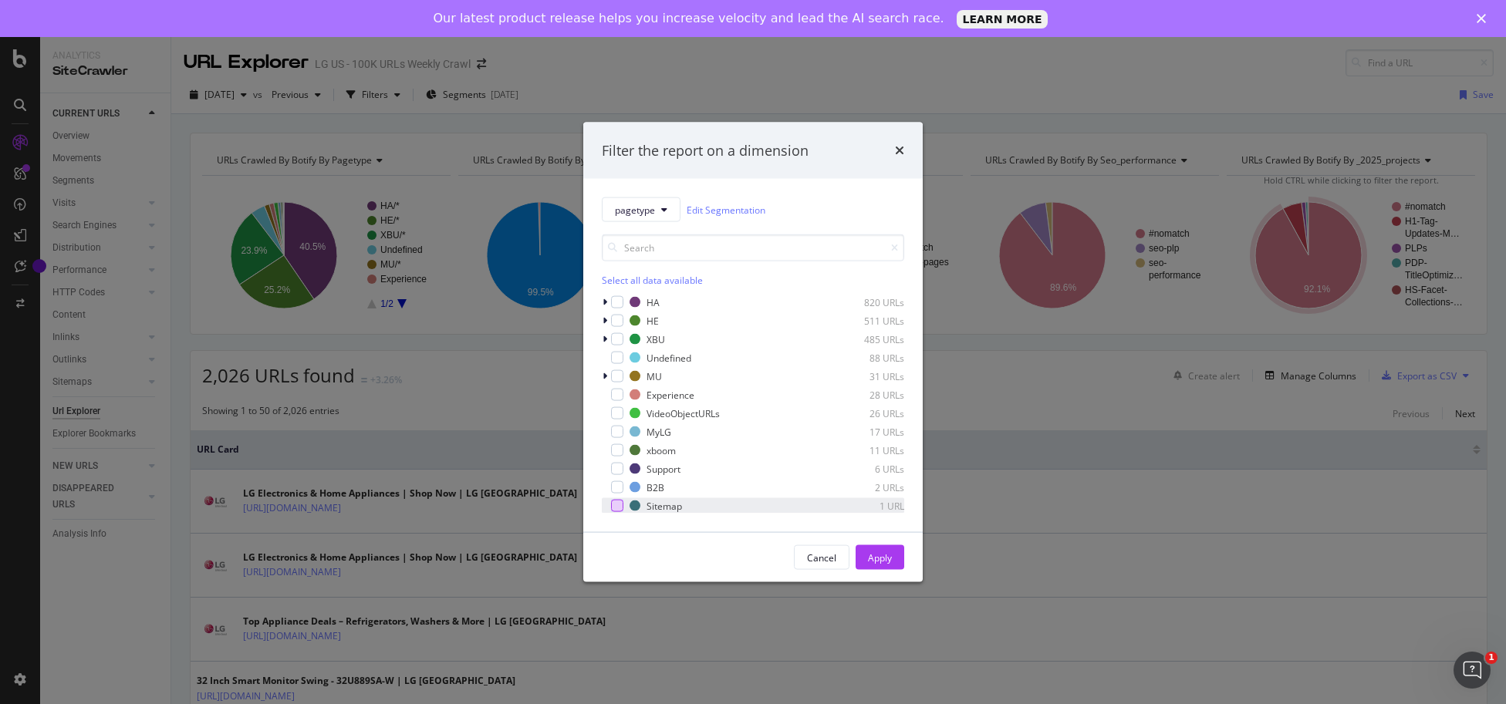
click at [615, 509] on div "modal" at bounding box center [617, 506] width 12 height 12
click at [615, 509] on icon "modal" at bounding box center [617, 506] width 7 height 8
click at [656, 508] on div "Sitemap" at bounding box center [663, 505] width 35 height 13
click at [896, 507] on div "1 URL" at bounding box center [867, 505] width 76 height 13
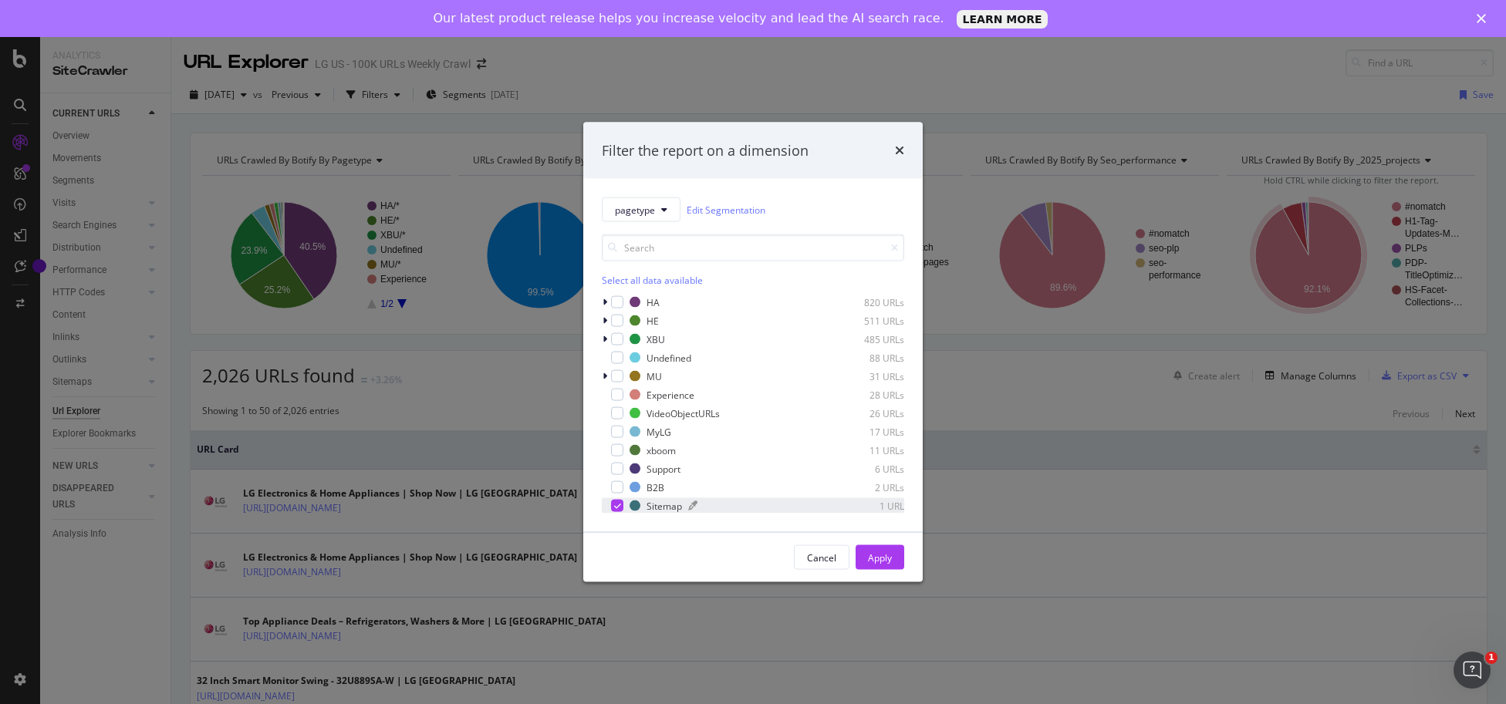
click at [896, 508] on div "1 URL" at bounding box center [867, 505] width 76 height 13
click at [619, 488] on div "modal" at bounding box center [617, 487] width 12 height 12
click at [619, 488] on icon "modal" at bounding box center [617, 488] width 7 height 8
click at [653, 485] on div "B2B" at bounding box center [655, 487] width 18 height 13
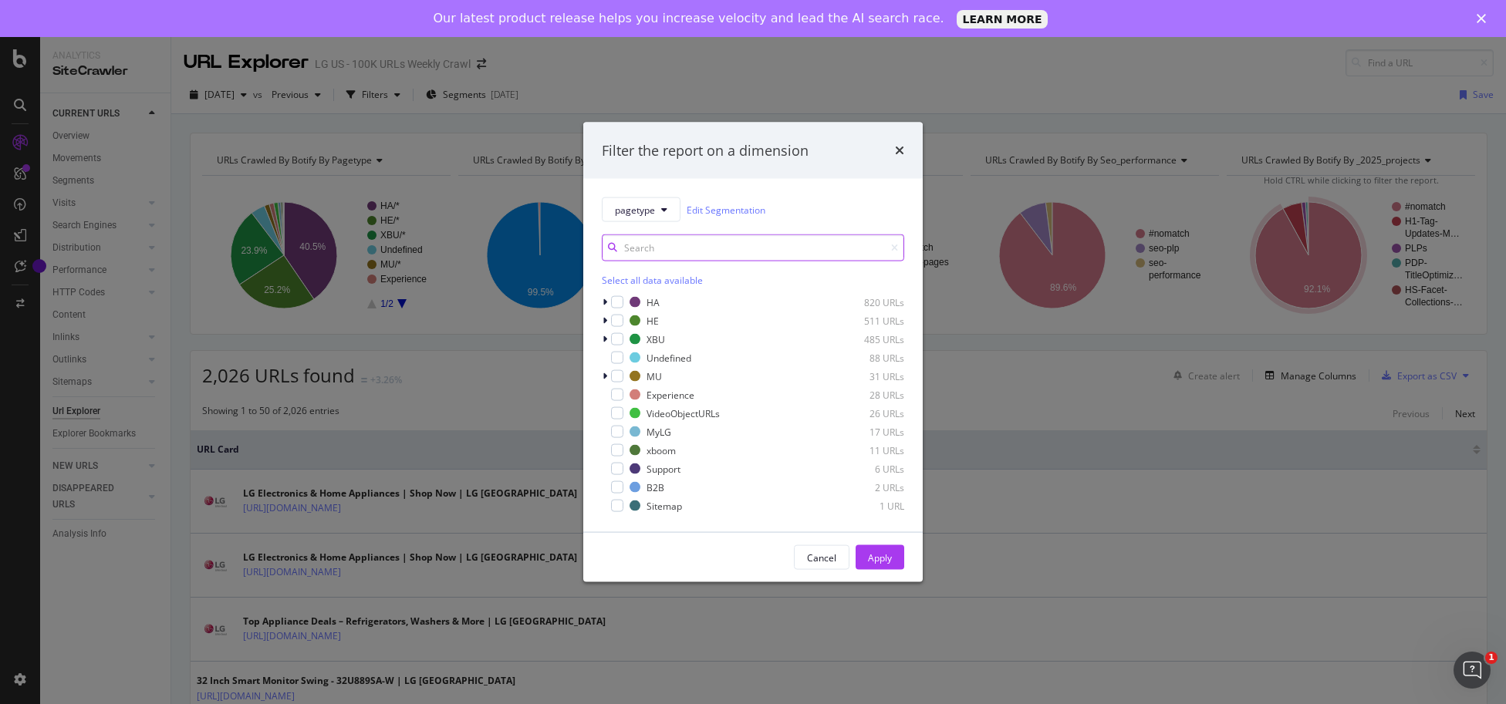
click at [678, 243] on input "modal" at bounding box center [753, 248] width 302 height 27
click at [606, 302] on icon "modal" at bounding box center [604, 302] width 5 height 9
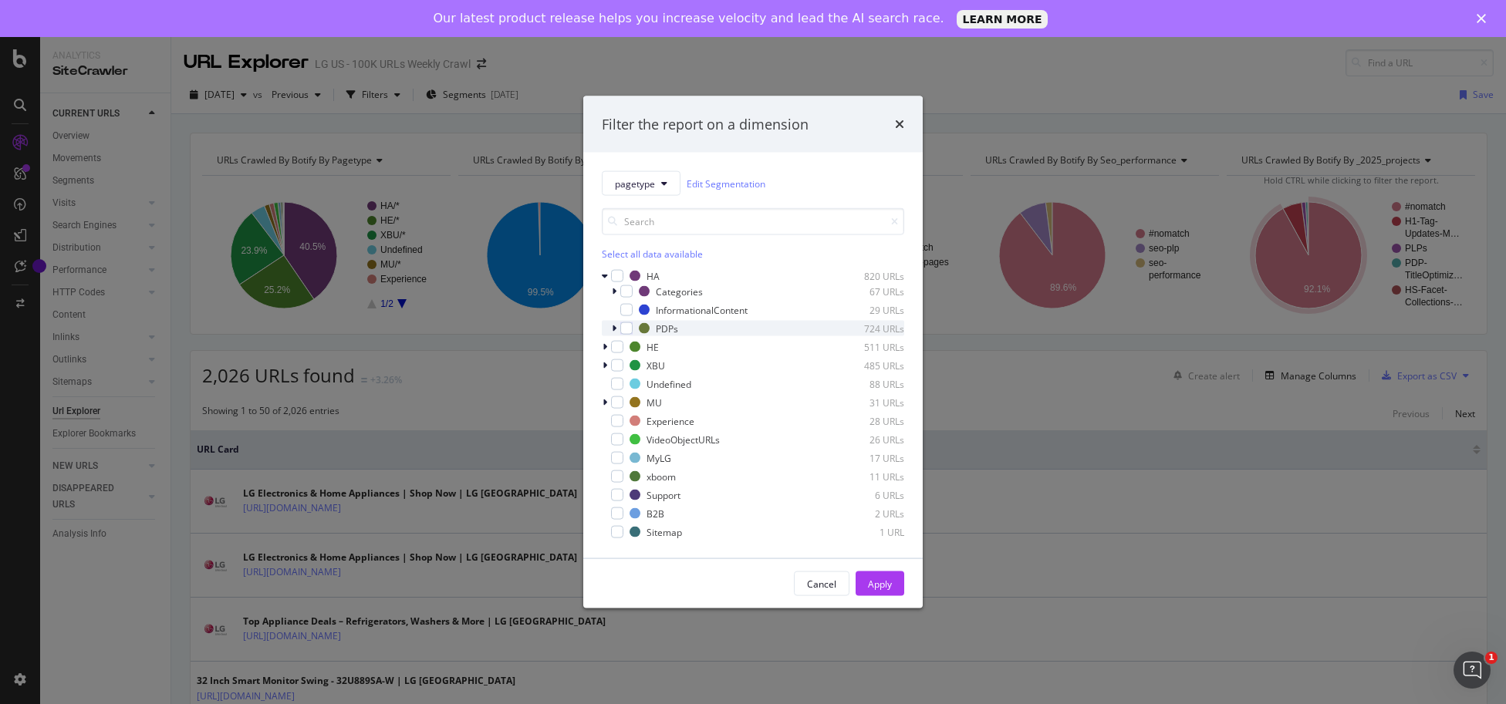
click at [614, 328] on icon "modal" at bounding box center [614, 328] width 5 height 9
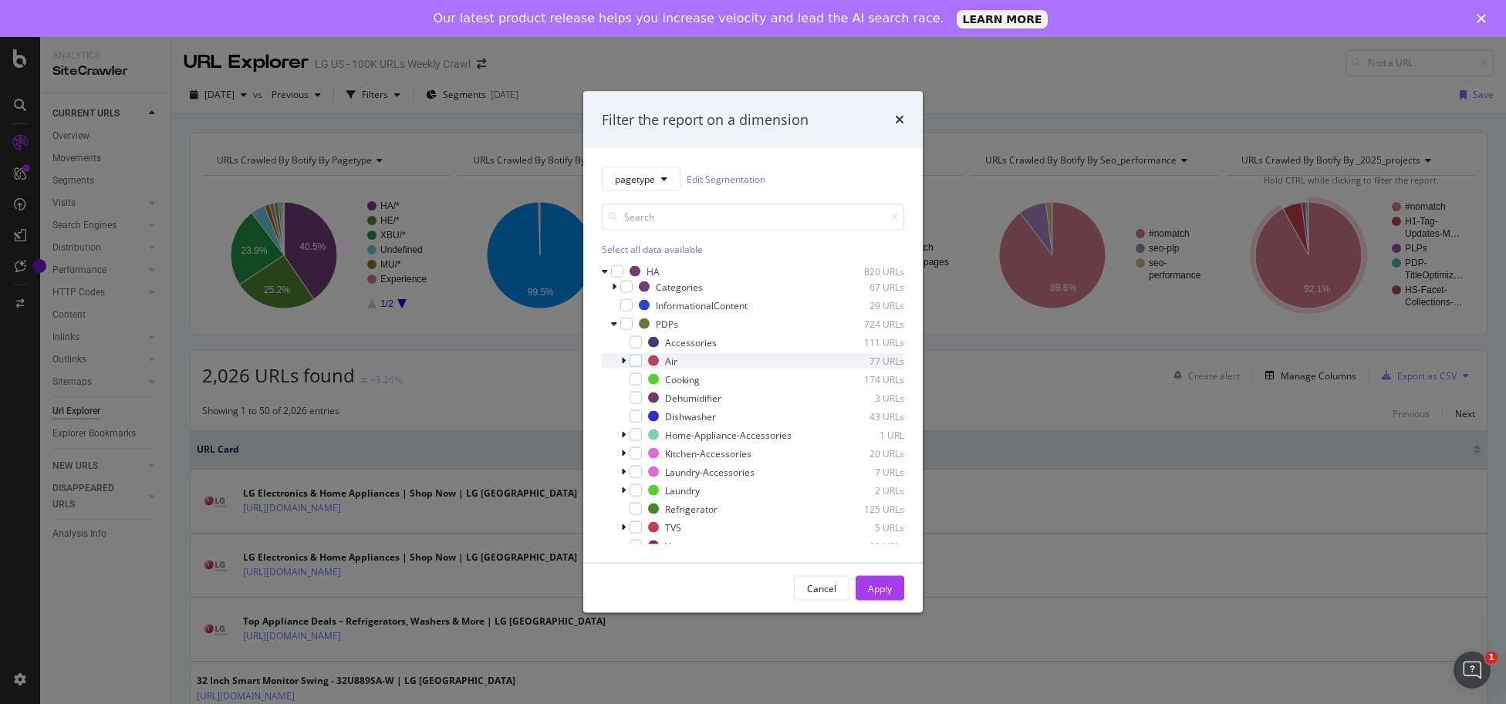
click at [623, 363] on icon "modal" at bounding box center [623, 360] width 5 height 9
click at [622, 363] on icon "modal" at bounding box center [623, 360] width 6 height 9
click at [613, 324] on icon "modal" at bounding box center [614, 323] width 6 height 9
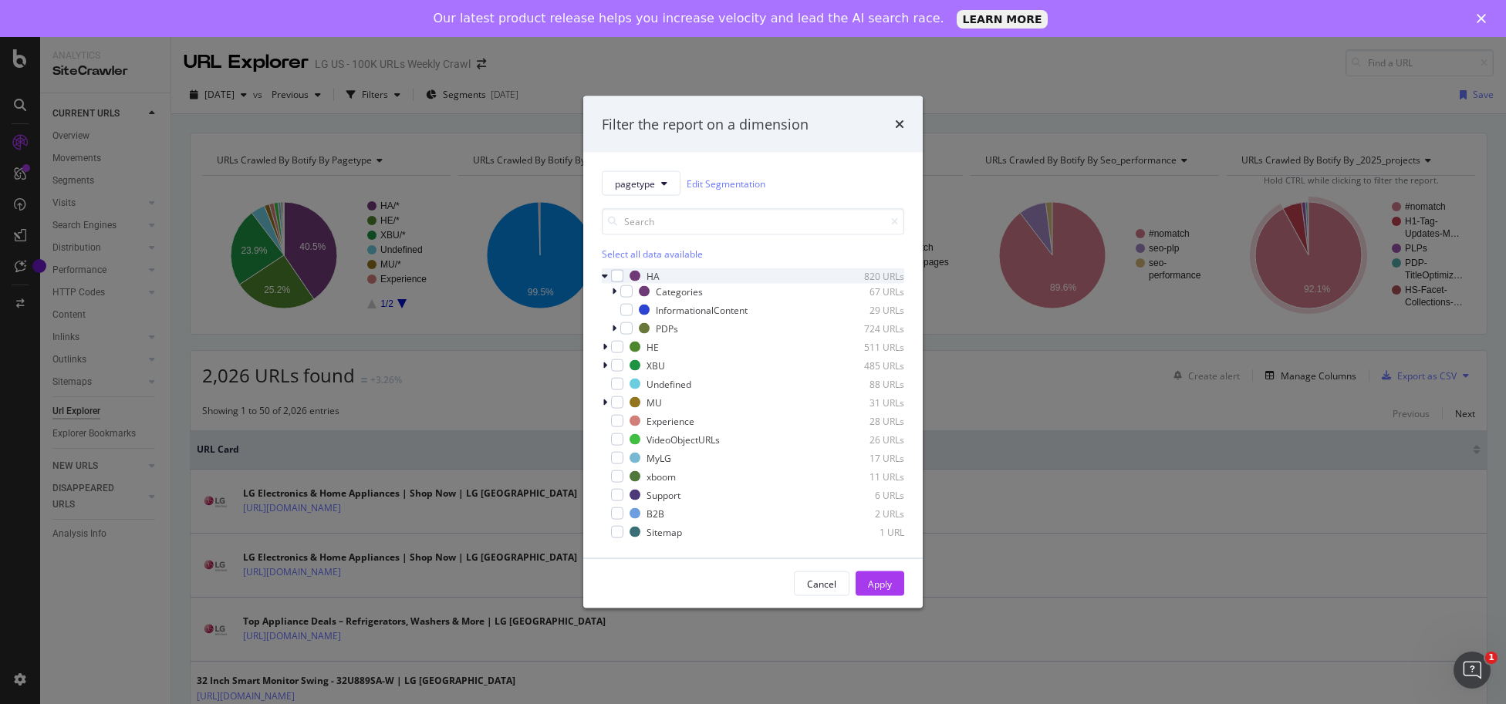
click at [604, 274] on icon "modal" at bounding box center [605, 276] width 6 height 9
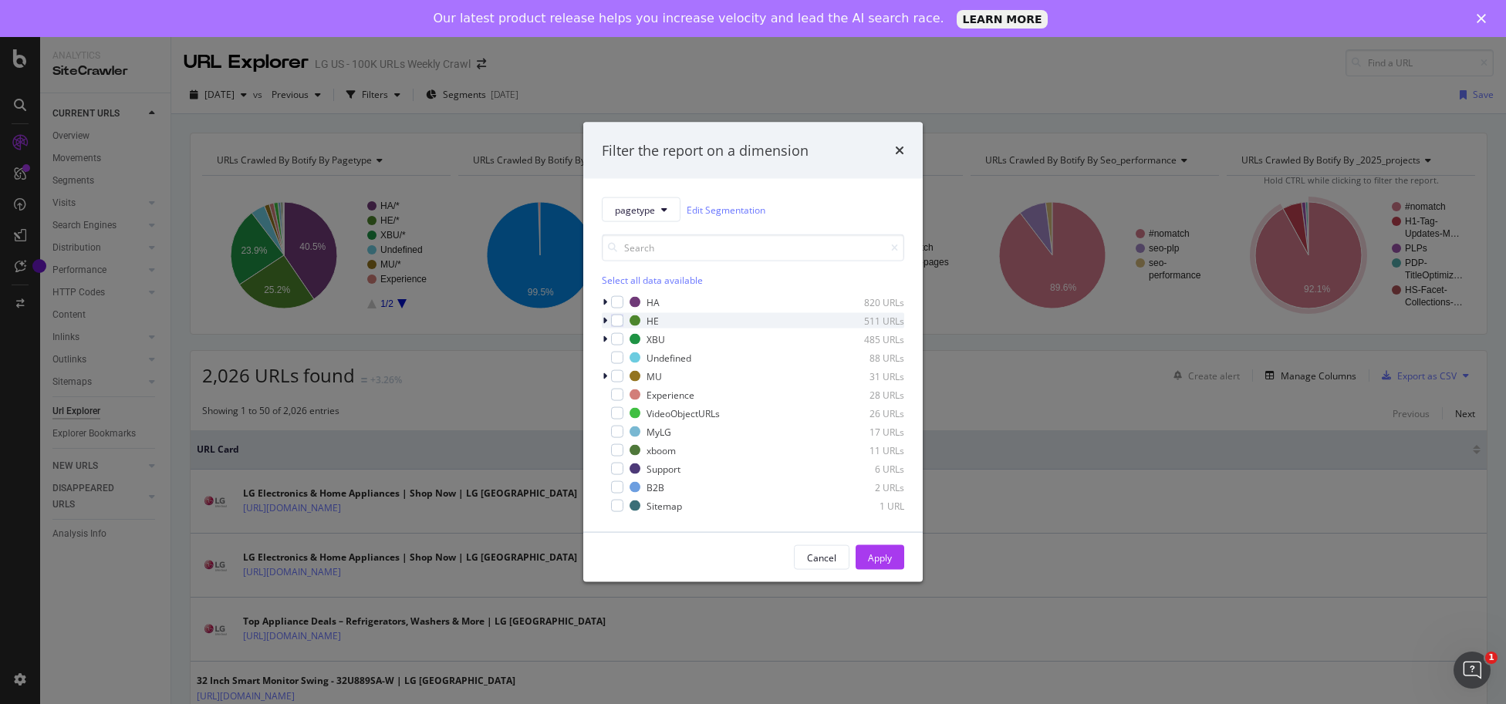
click at [603, 319] on icon "modal" at bounding box center [604, 320] width 5 height 9
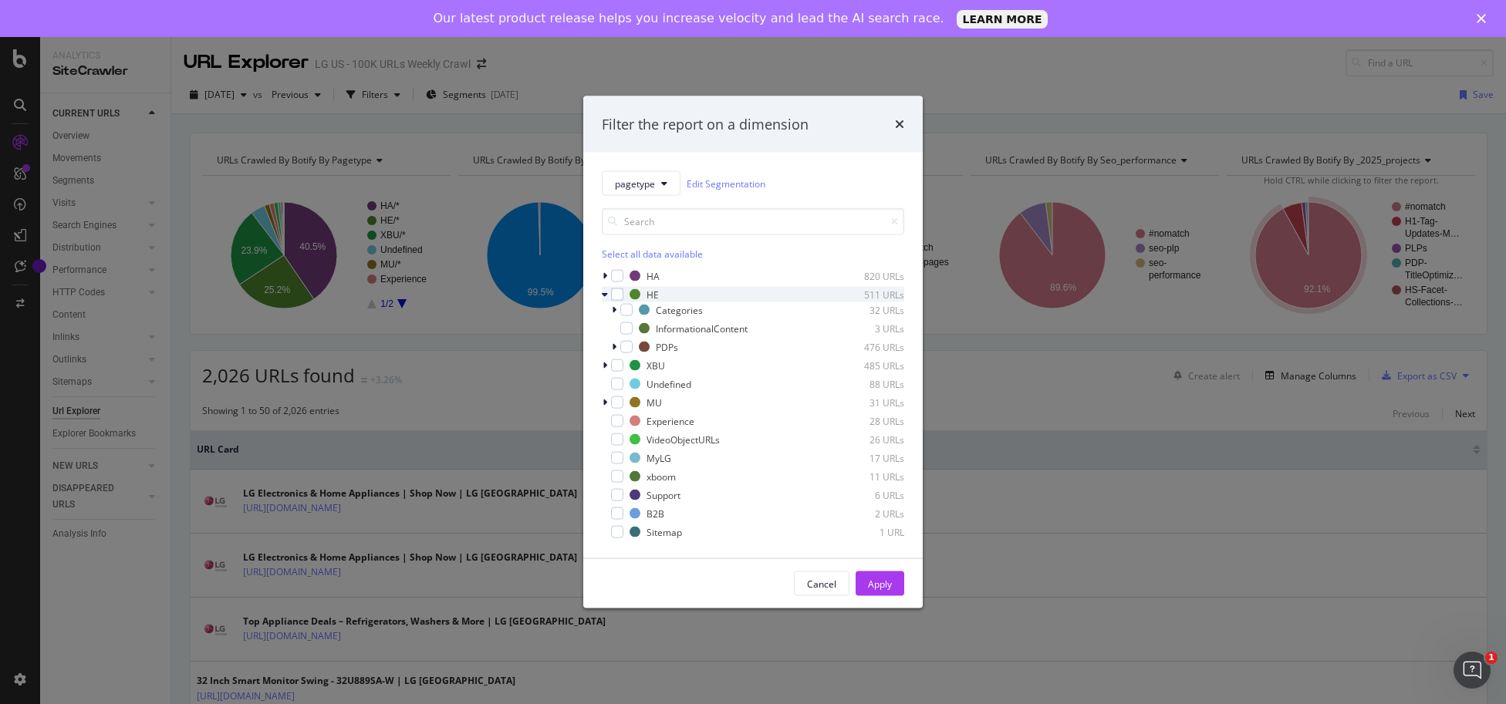
click at [602, 292] on icon "modal" at bounding box center [605, 294] width 6 height 9
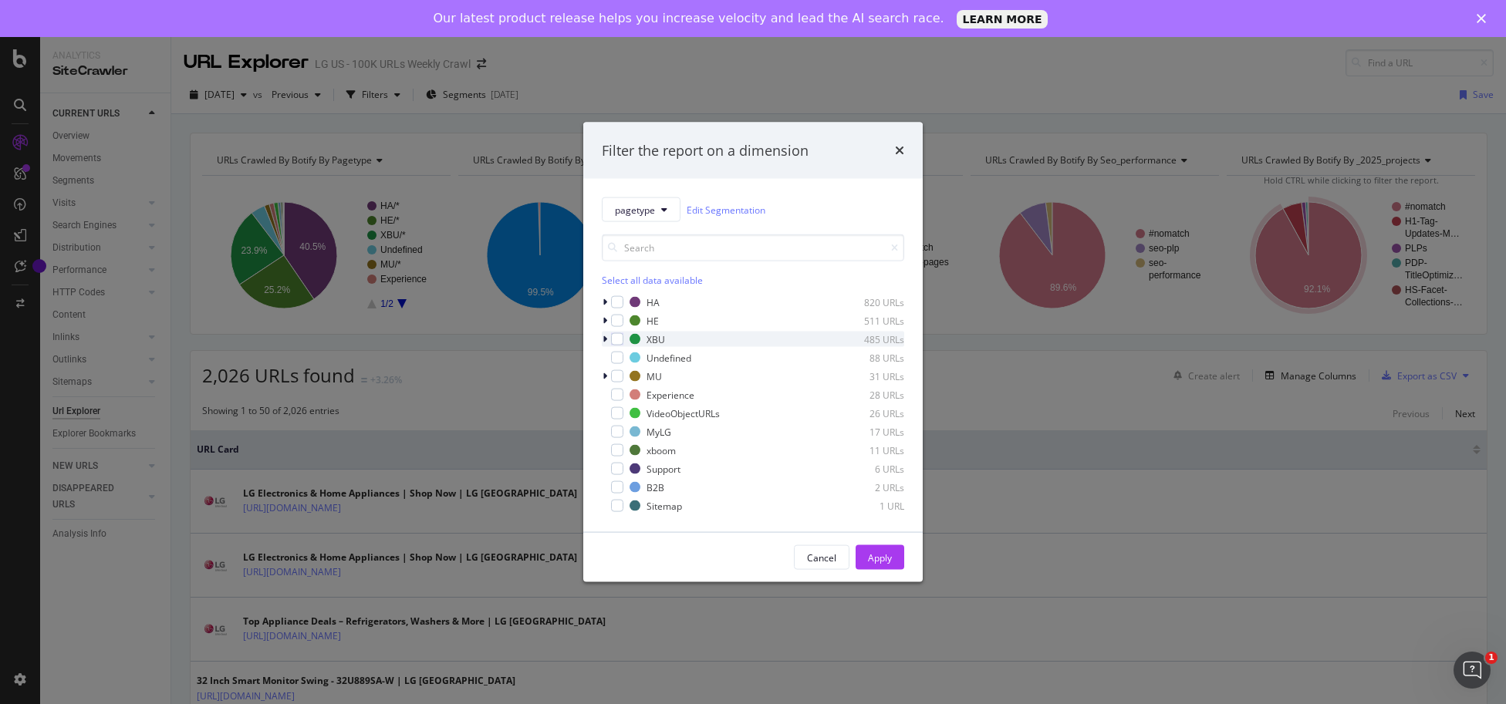
click at [604, 339] on icon "modal" at bounding box center [604, 339] width 5 height 9
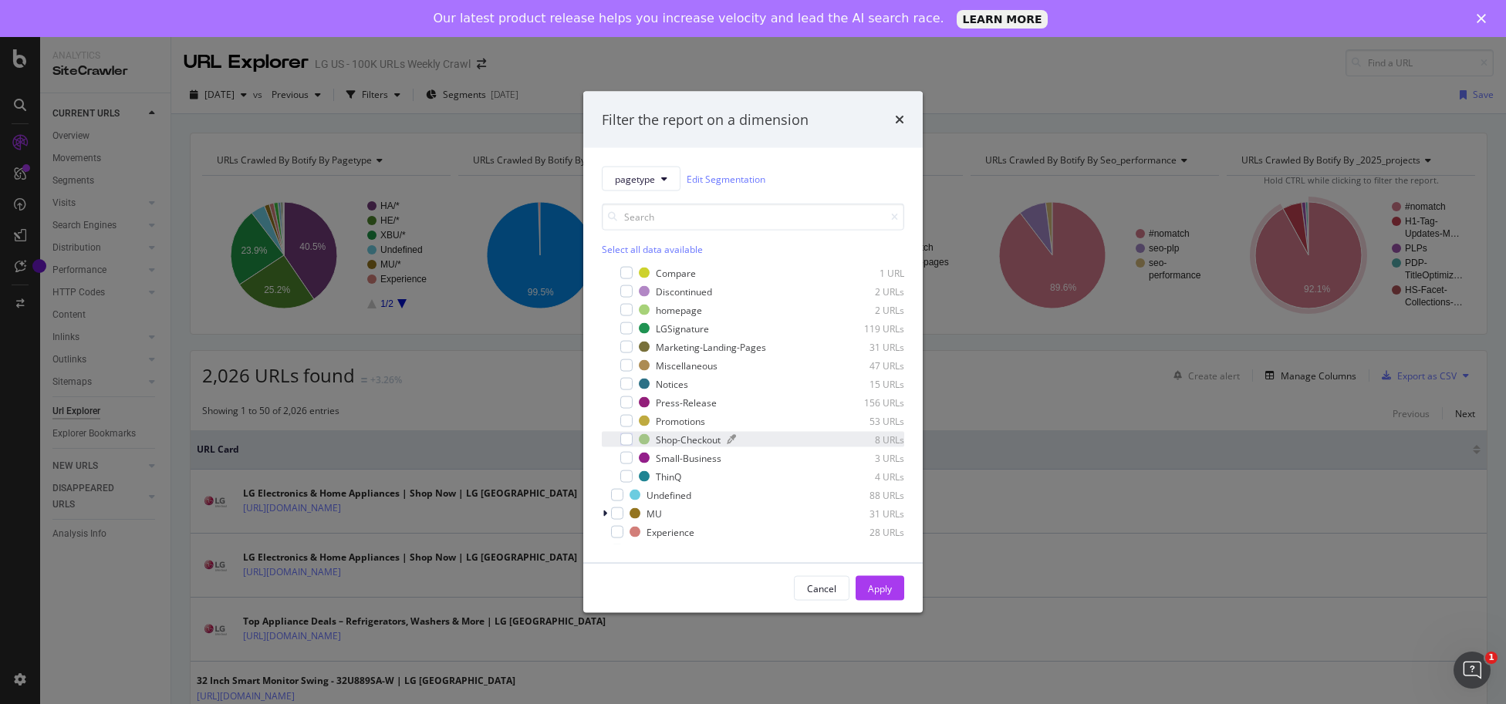
scroll to position [43, 0]
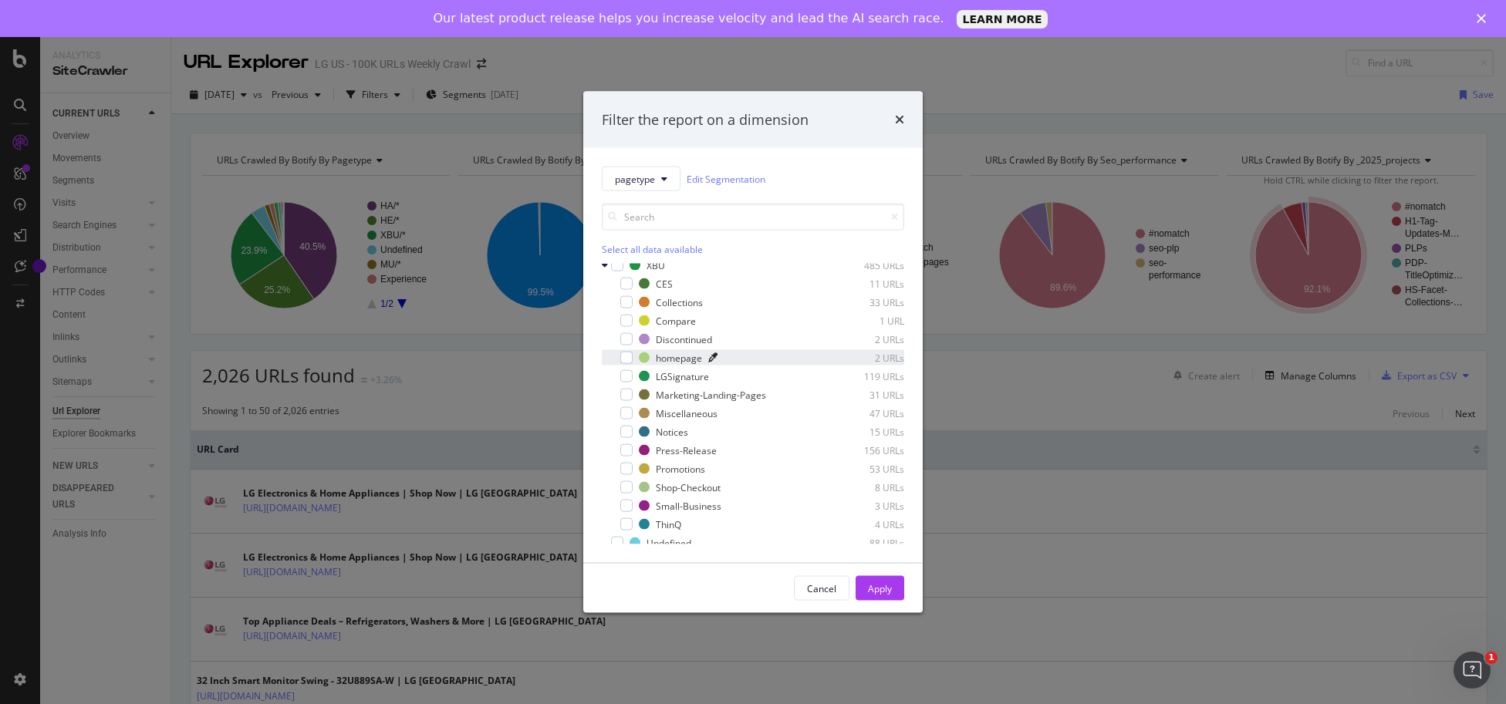
click at [717, 353] on icon "modal" at bounding box center [712, 357] width 9 height 9
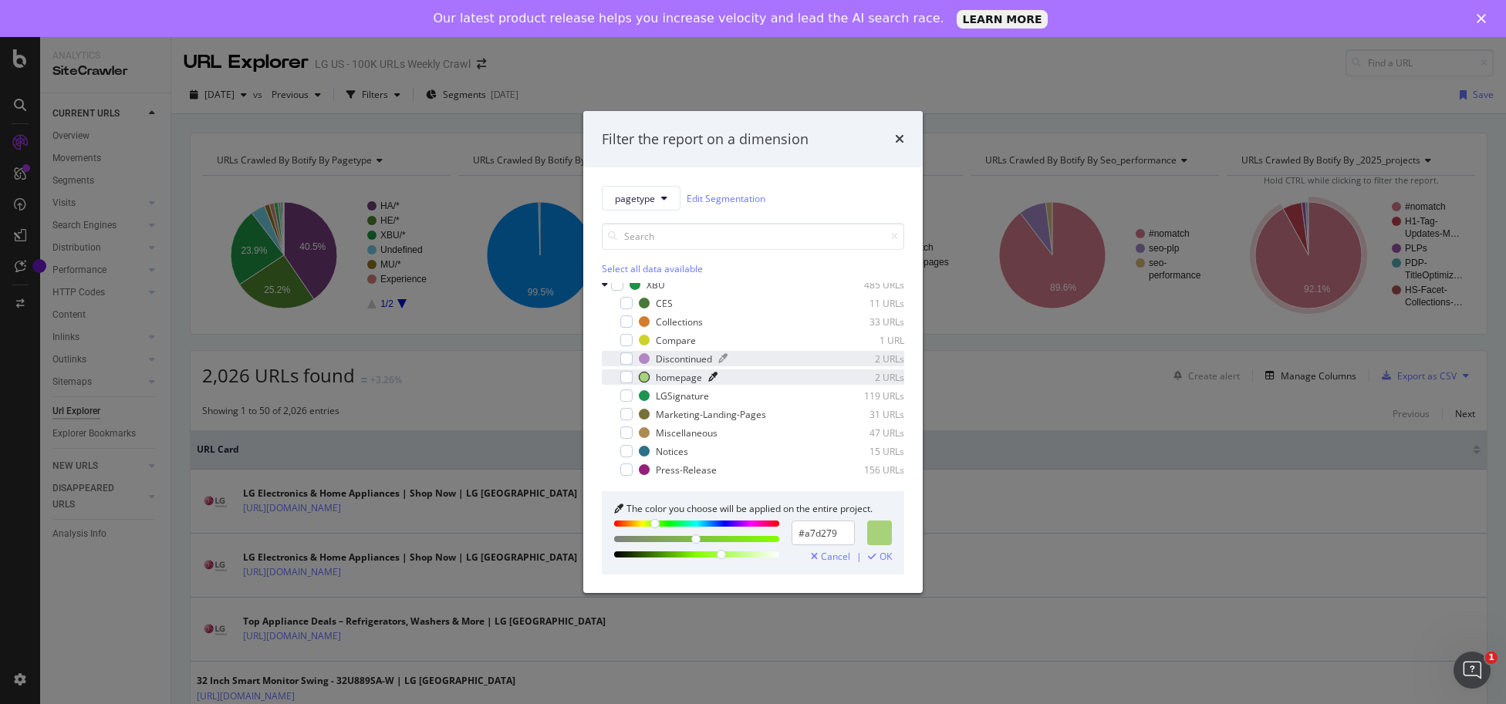
click at [713, 355] on div "Discontinued 2 URLs" at bounding box center [771, 359] width 265 height 13
click at [625, 356] on icon "modal" at bounding box center [626, 359] width 7 height 8
click at [711, 374] on icon "modal" at bounding box center [712, 377] width 9 height 9
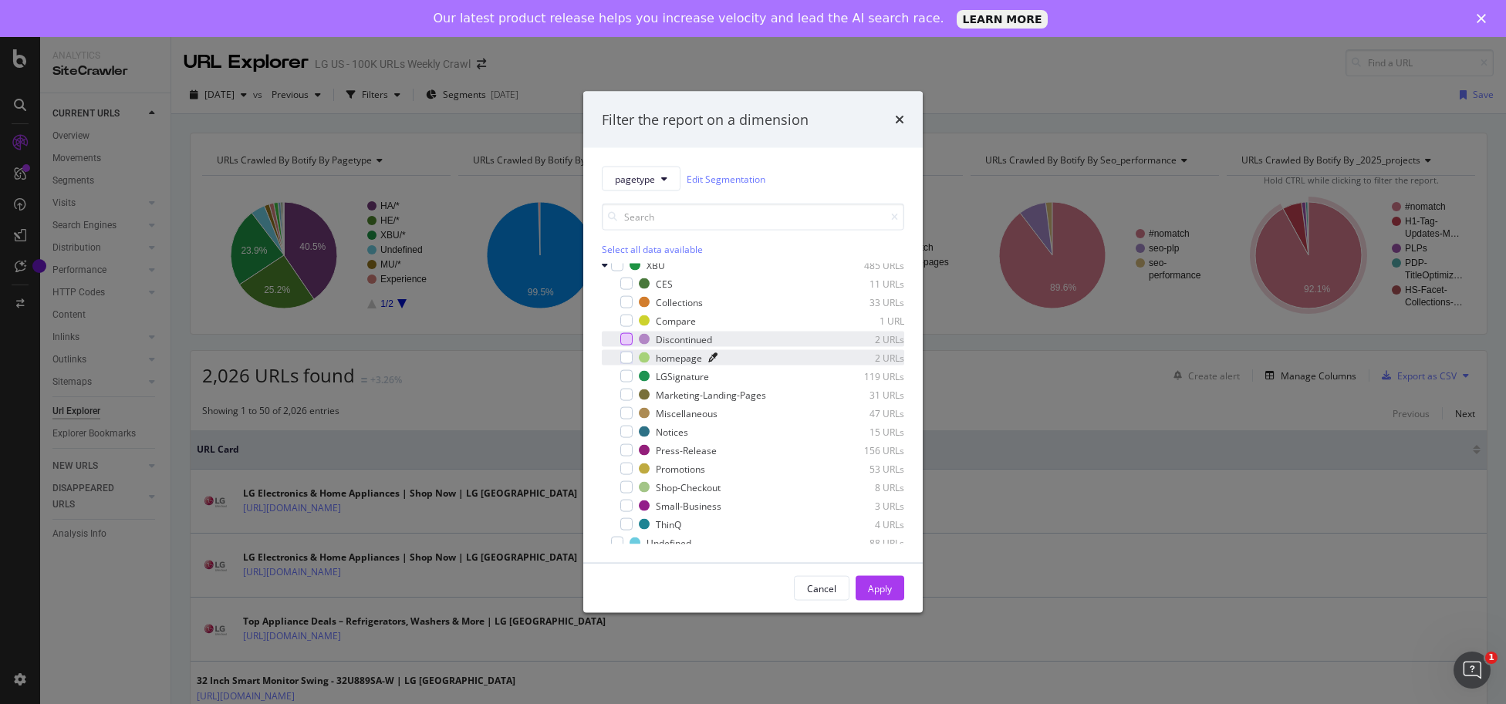
click at [713, 354] on icon "modal" at bounding box center [712, 357] width 9 height 9
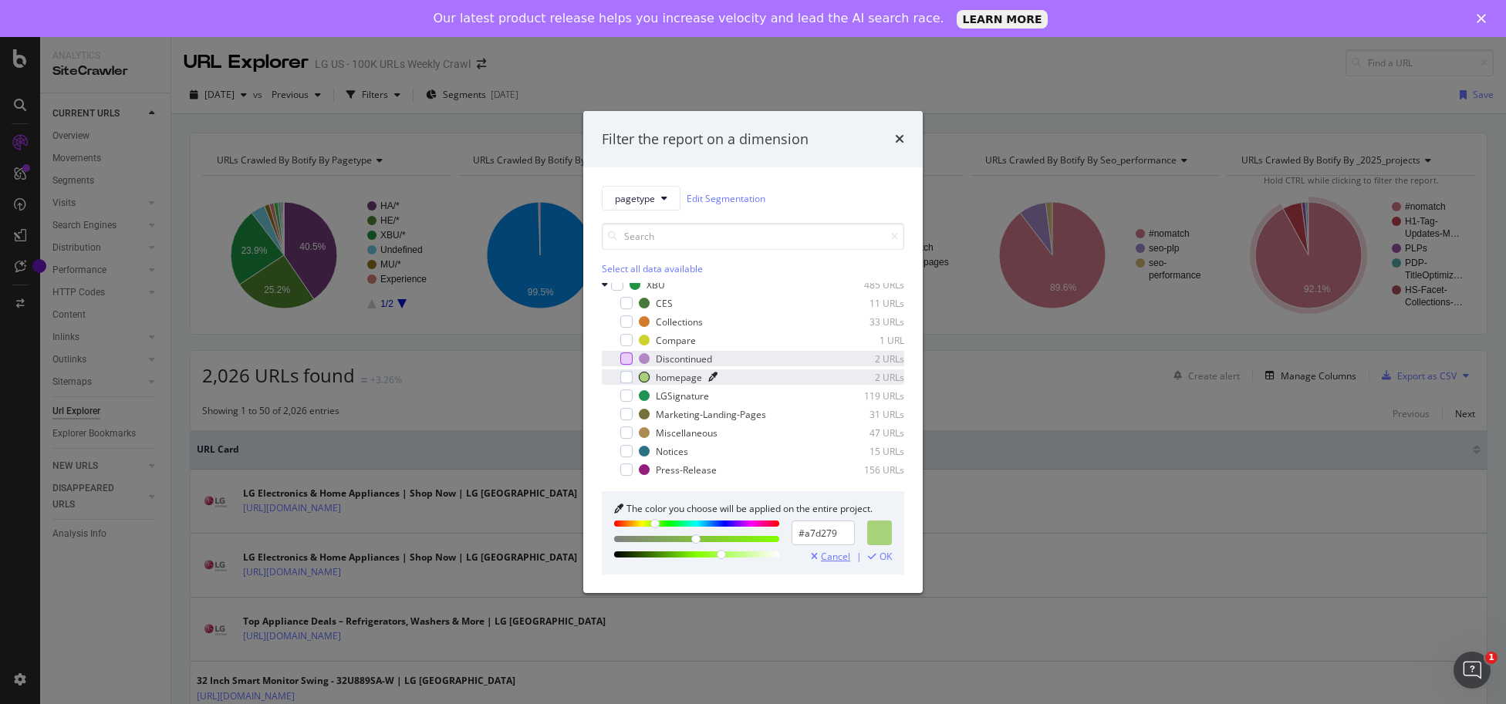
click at [841, 556] on span "Cancel" at bounding box center [835, 557] width 29 height 11
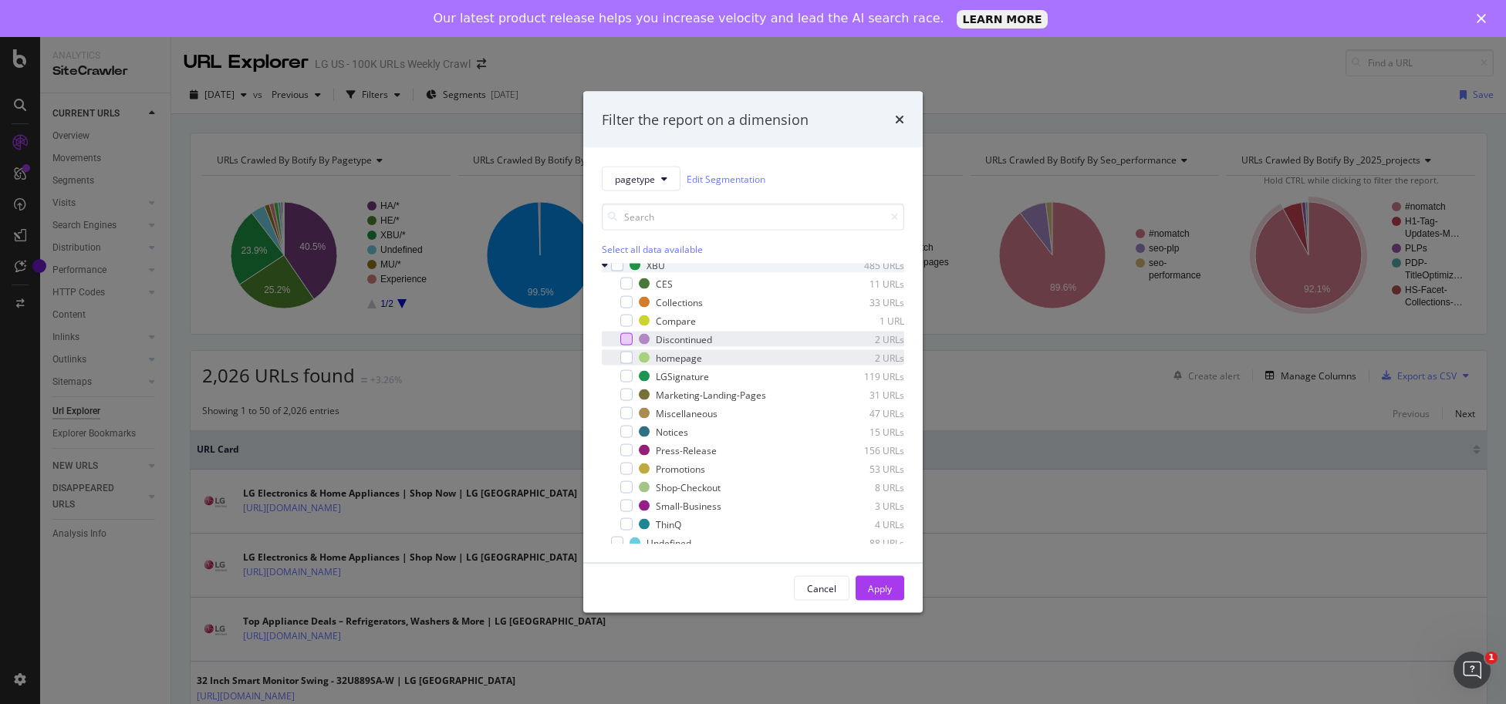
click at [604, 263] on icon "modal" at bounding box center [605, 265] width 6 height 9
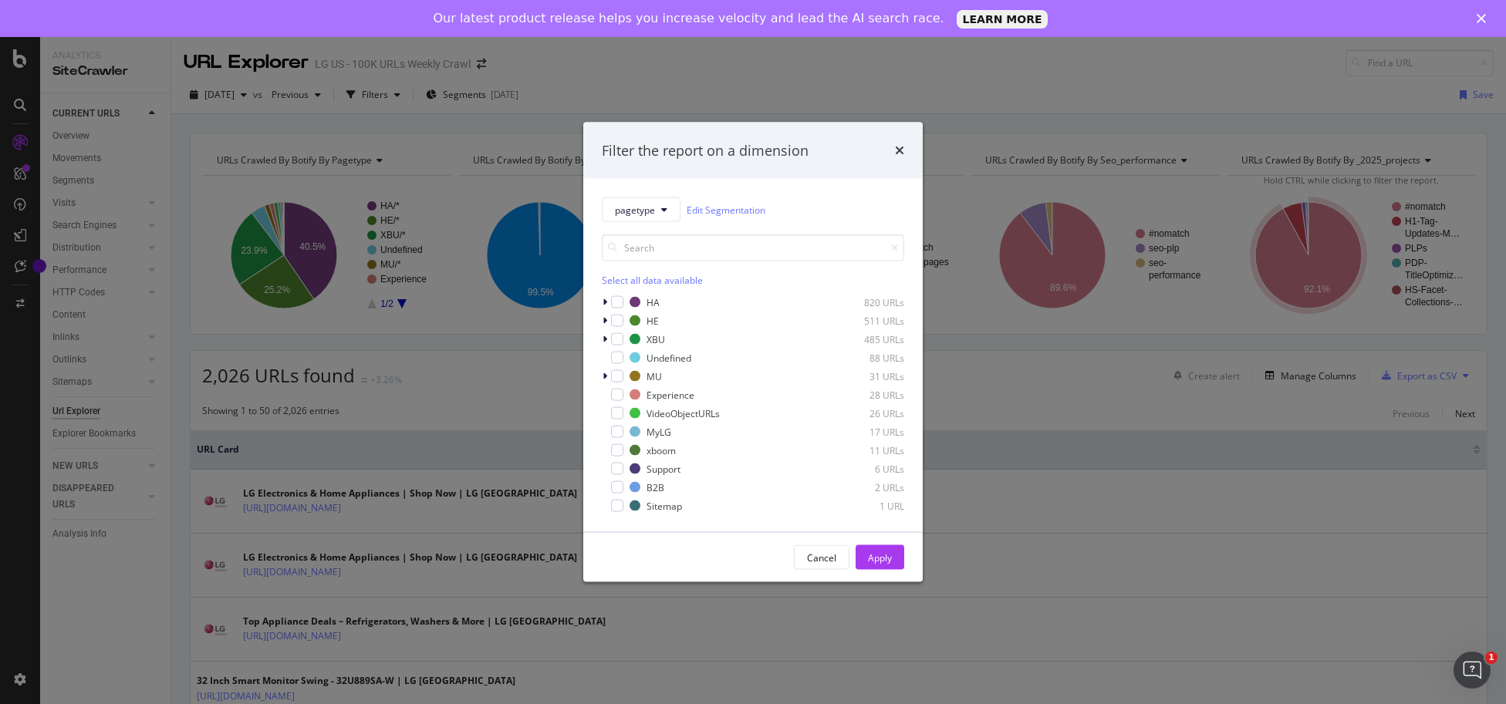
click at [679, 275] on div "Select all data available" at bounding box center [753, 280] width 302 height 13
click at [677, 278] on div "Unselect all data available" at bounding box center [753, 280] width 302 height 13
click at [730, 206] on link "Edit Segmentation" at bounding box center [726, 209] width 79 height 16
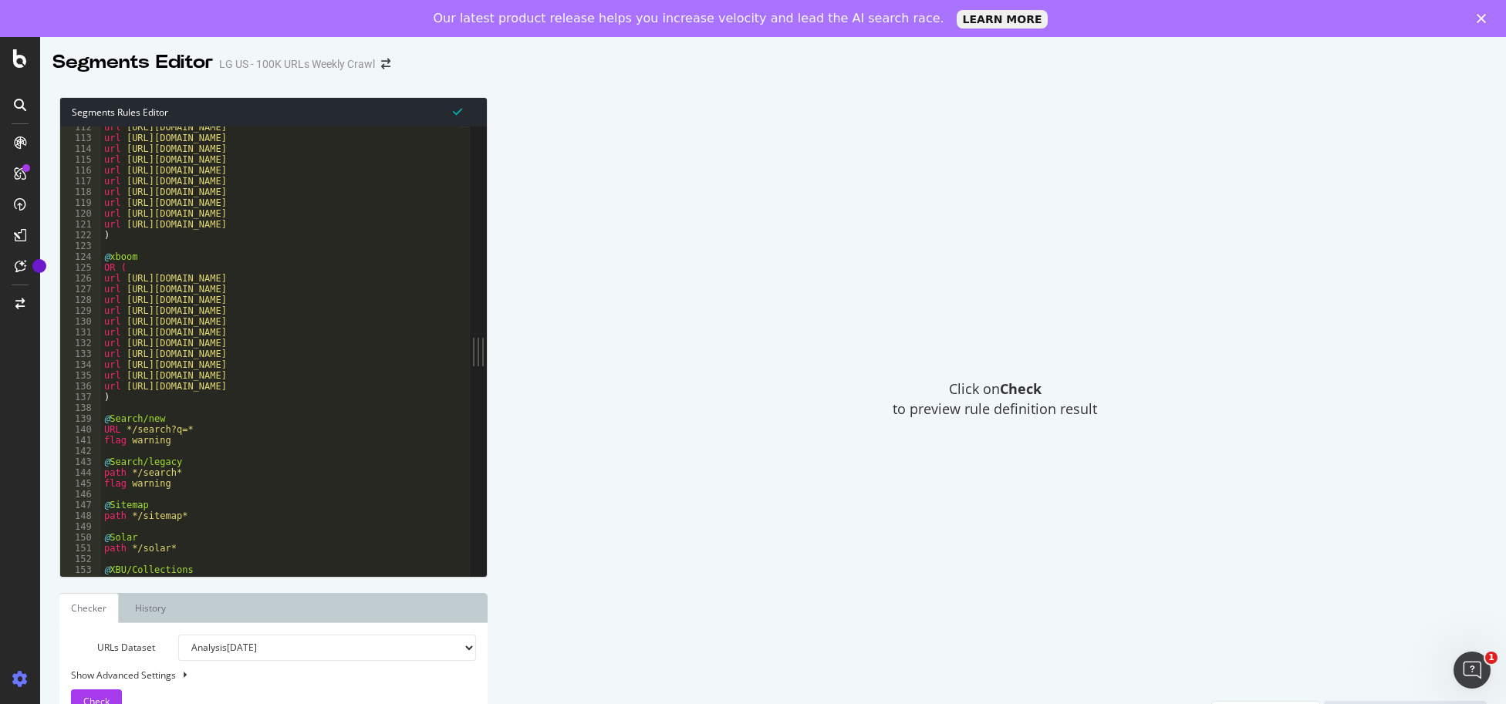
scroll to position [1203, 0]
type textarea "url [URL][DOMAIN_NAME]"
drag, startPoint x: 340, startPoint y: 282, endPoint x: 100, endPoint y: 278, distance: 240.0
click at [100, 278] on div "url [URL][DOMAIN_NAME] 112 113 114 115 116 117 118 119 120 121 122 123 124 125 …" at bounding box center [265, 352] width 410 height 450
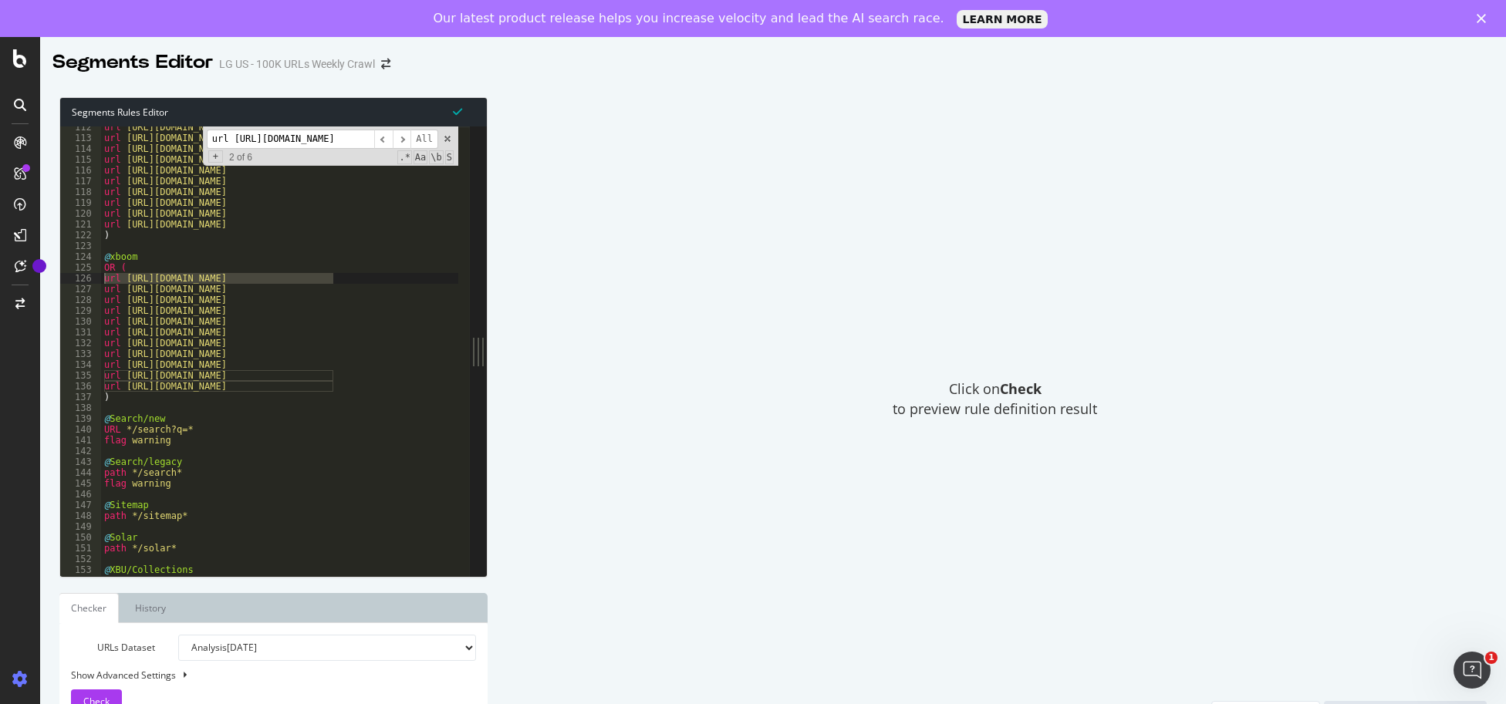
scroll to position [0, 72]
click at [382, 137] on span "​" at bounding box center [383, 139] width 19 height 19
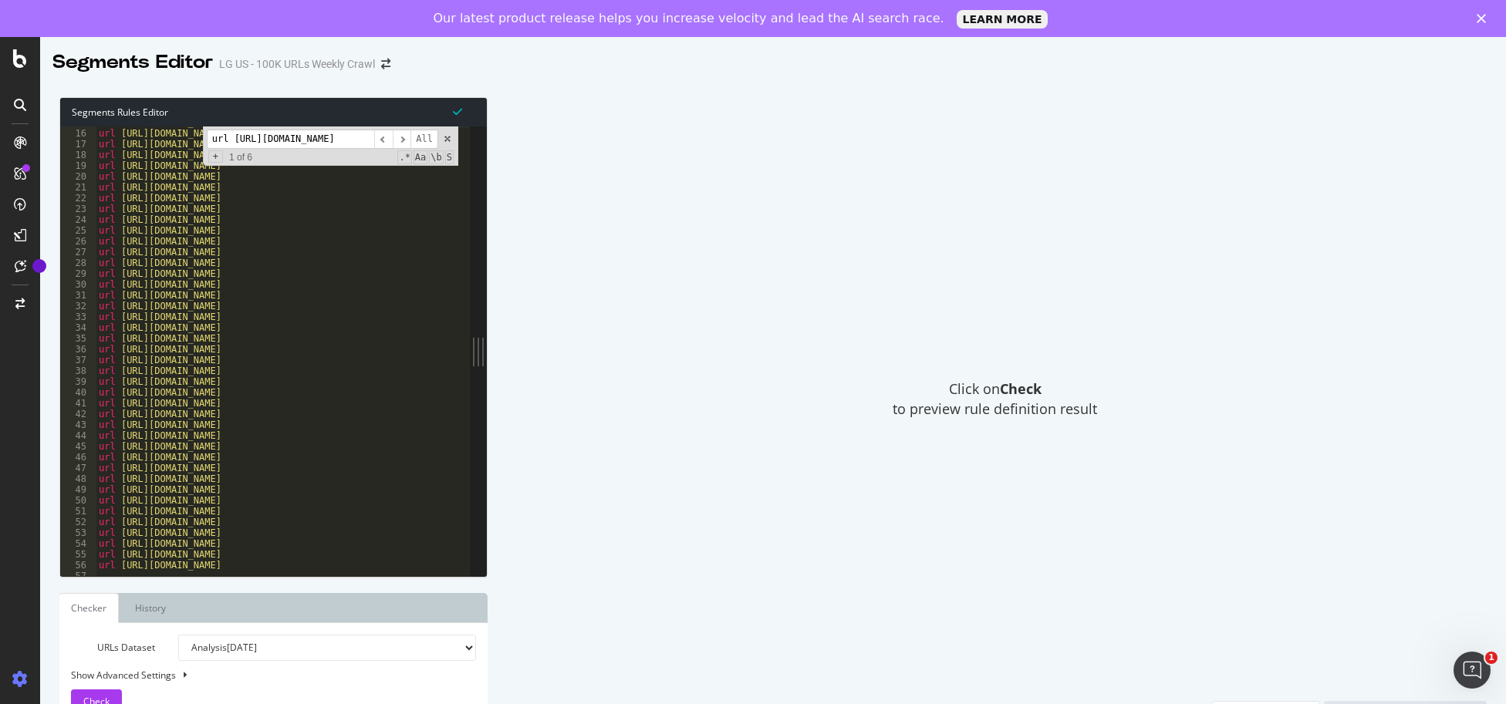
scroll to position [0, 0]
click at [407, 137] on span "​" at bounding box center [402, 139] width 19 height 19
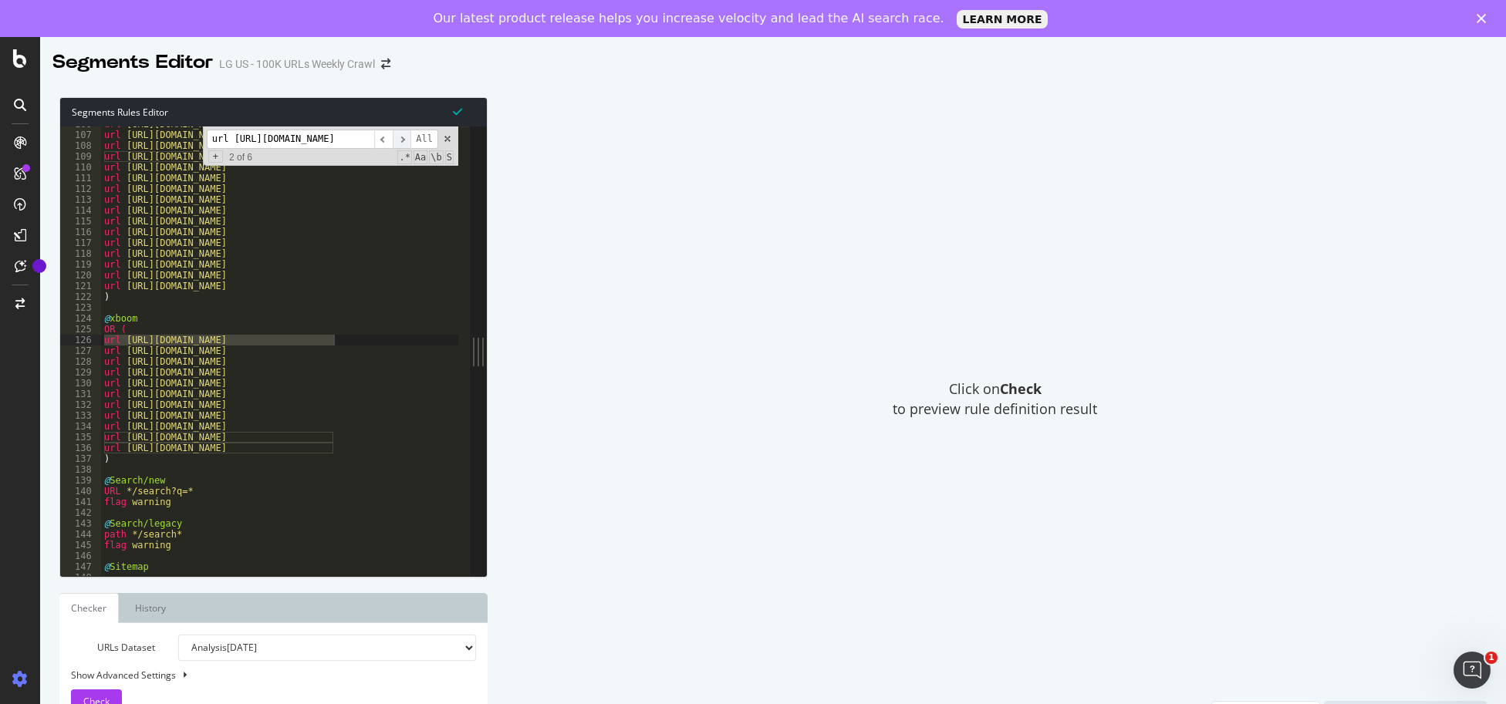
scroll to position [1142, 0]
click at [407, 137] on span "​" at bounding box center [402, 139] width 19 height 19
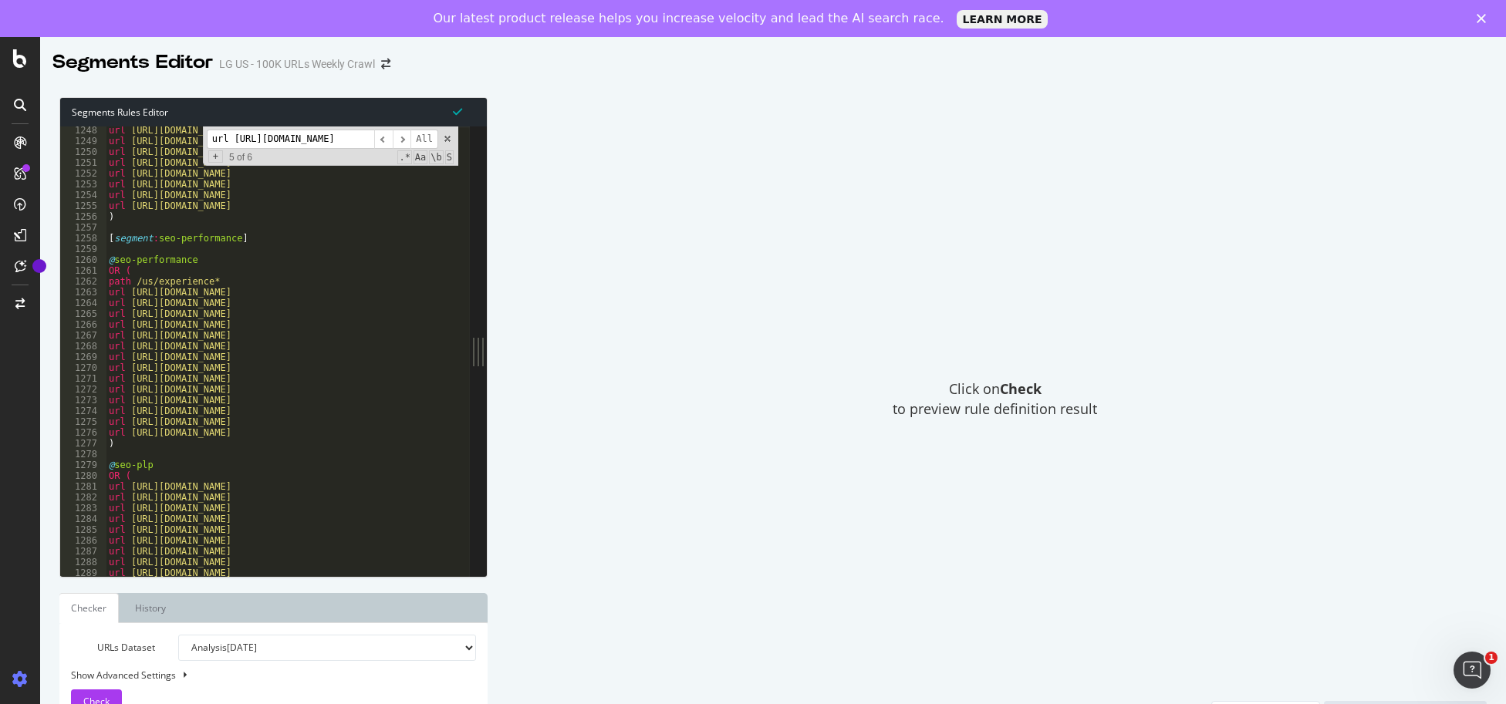
scroll to position [13469, 0]
click at [402, 138] on span "​" at bounding box center [402, 139] width 19 height 19
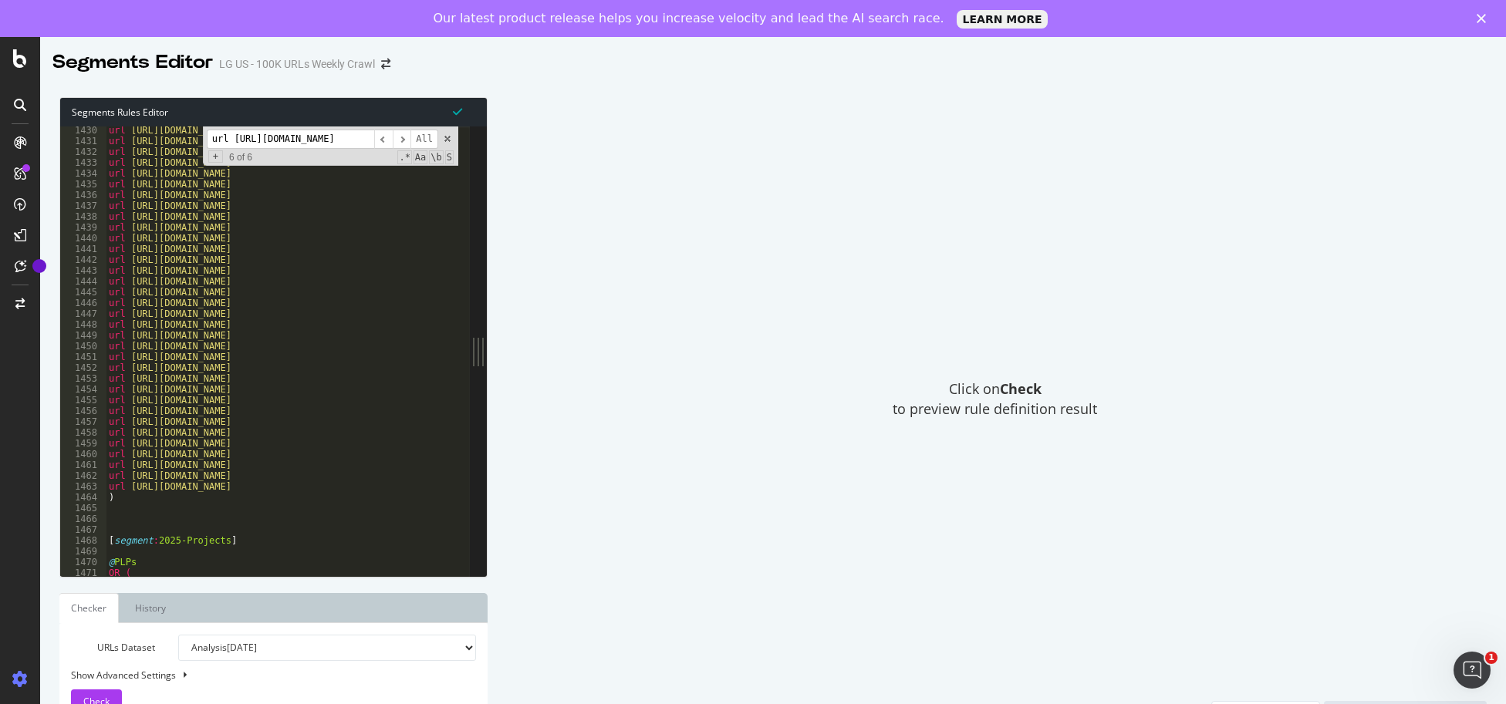
scroll to position [15481, 0]
click at [315, 143] on input "url [URL][DOMAIN_NAME]" at bounding box center [290, 139] width 167 height 19
click at [400, 140] on span "​" at bounding box center [402, 139] width 19 height 19
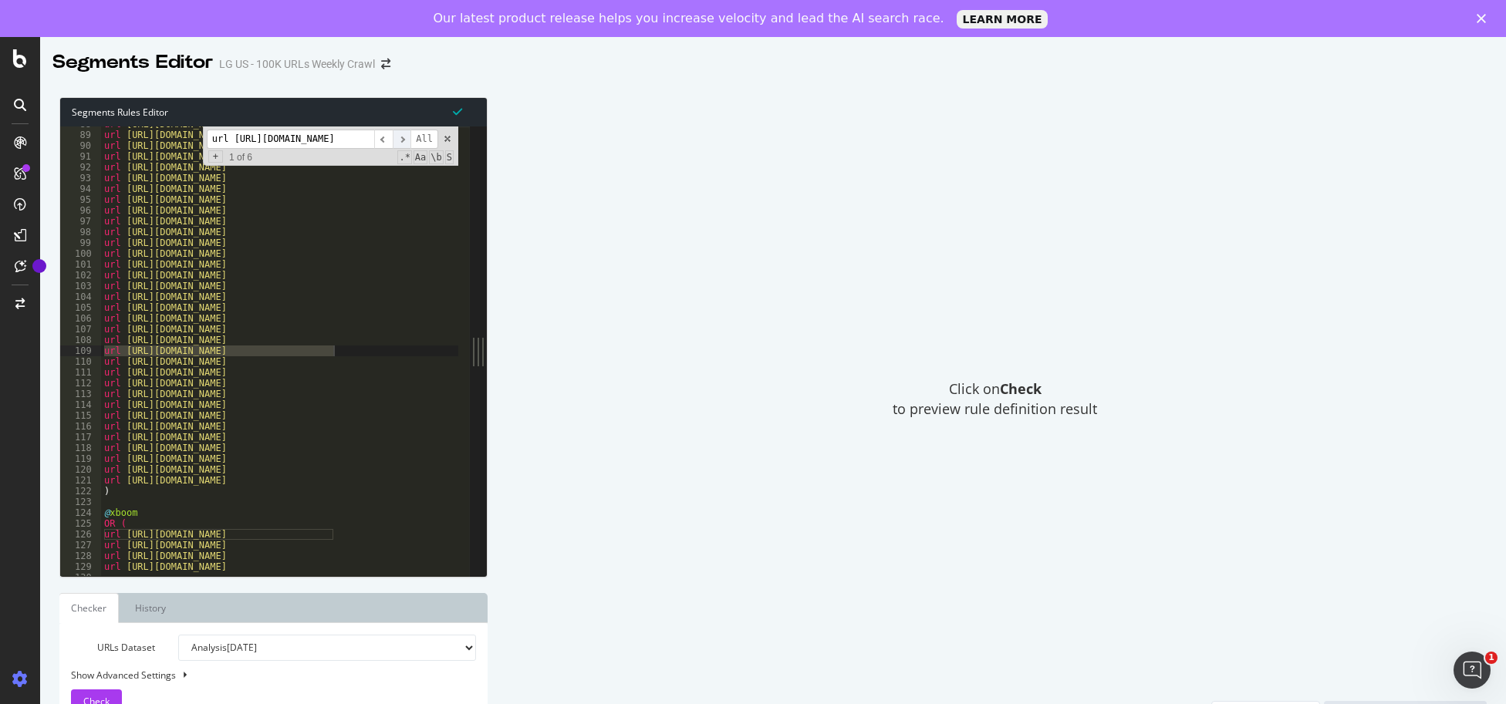
scroll to position [947, 0]
click at [383, 138] on span "​" at bounding box center [383, 139] width 19 height 19
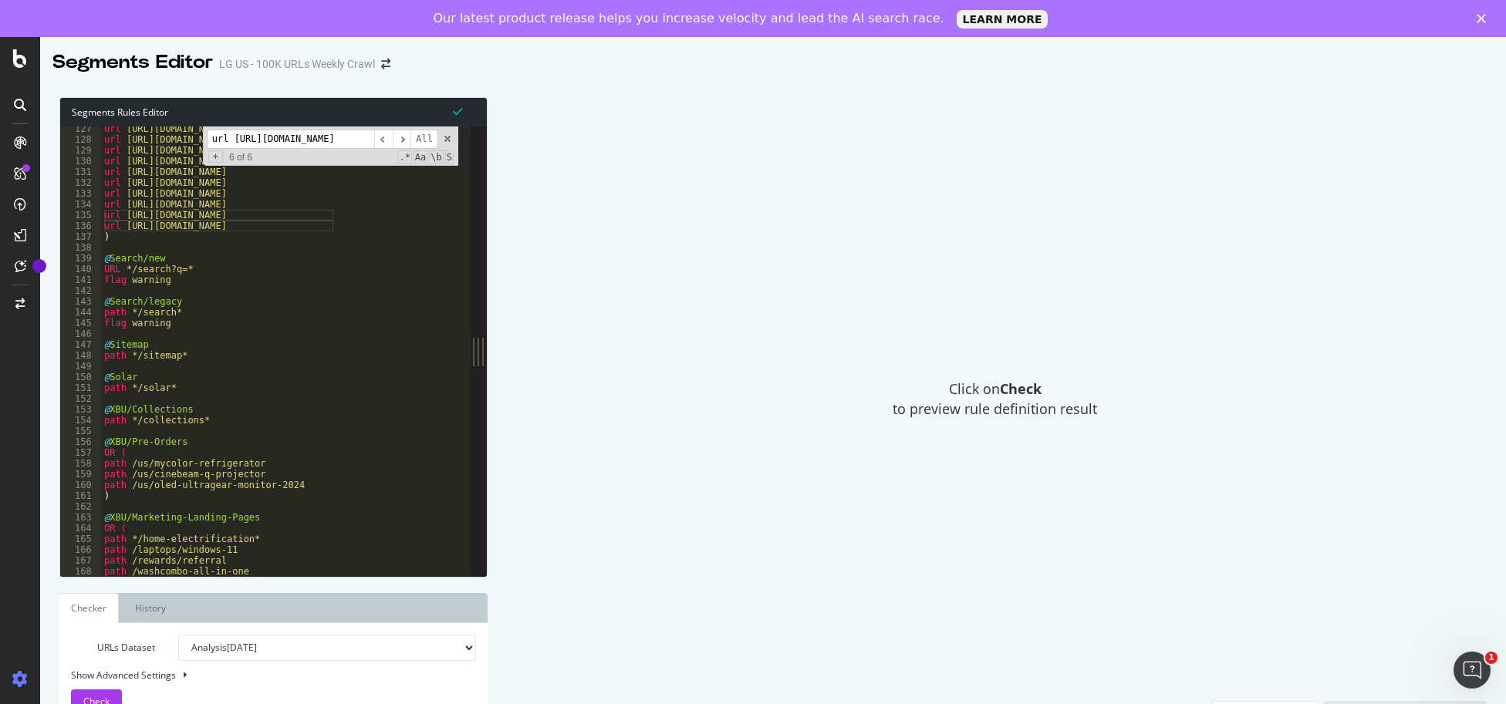
scroll to position [1364, 0]
drag, startPoint x: 306, startPoint y: 144, endPoint x: 420, endPoint y: 160, distance: 114.4
click at [306, 143] on input "url [URL][DOMAIN_NAME]" at bounding box center [290, 139] width 167 height 19
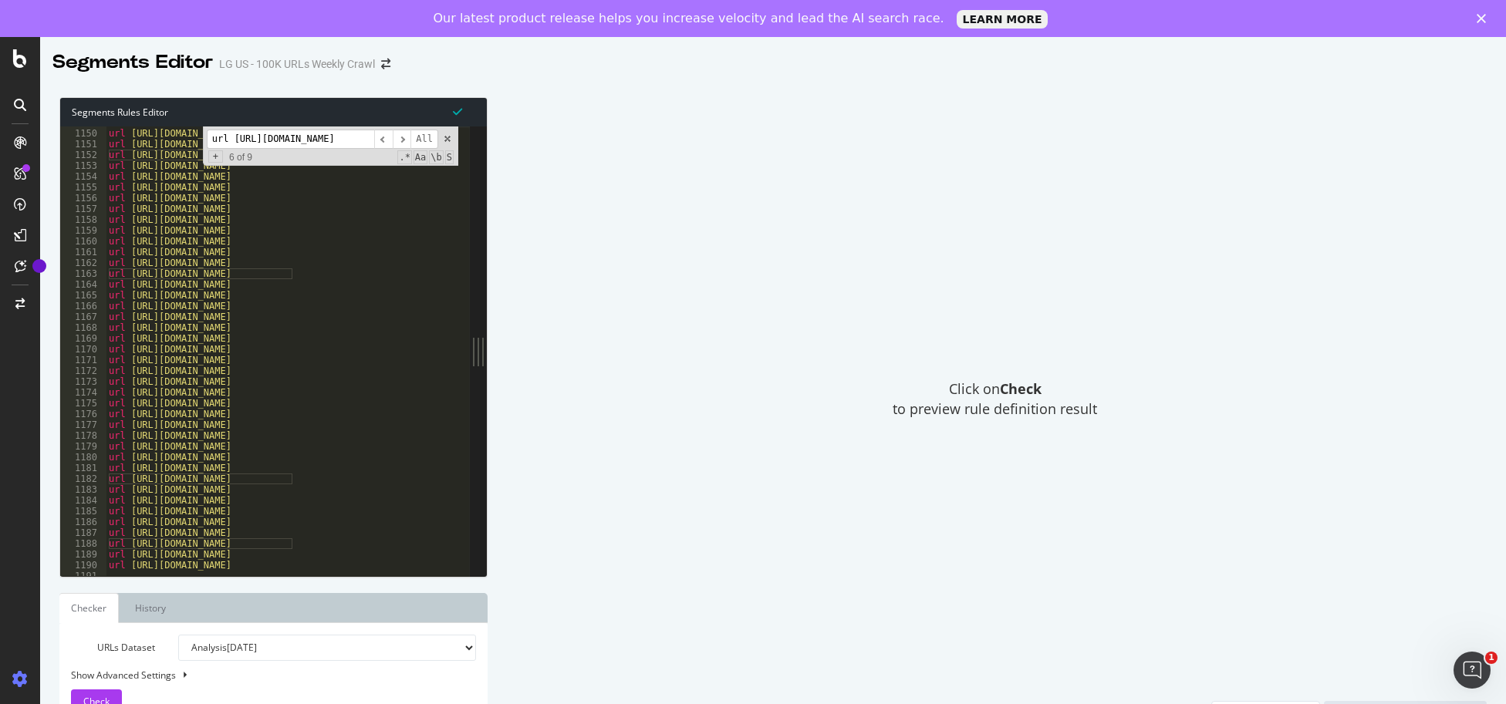
scroll to position [12315, 0]
type input "url [URL][DOMAIN_NAME]"
click at [341, 139] on input "url [URL][DOMAIN_NAME]" at bounding box center [290, 139] width 167 height 19
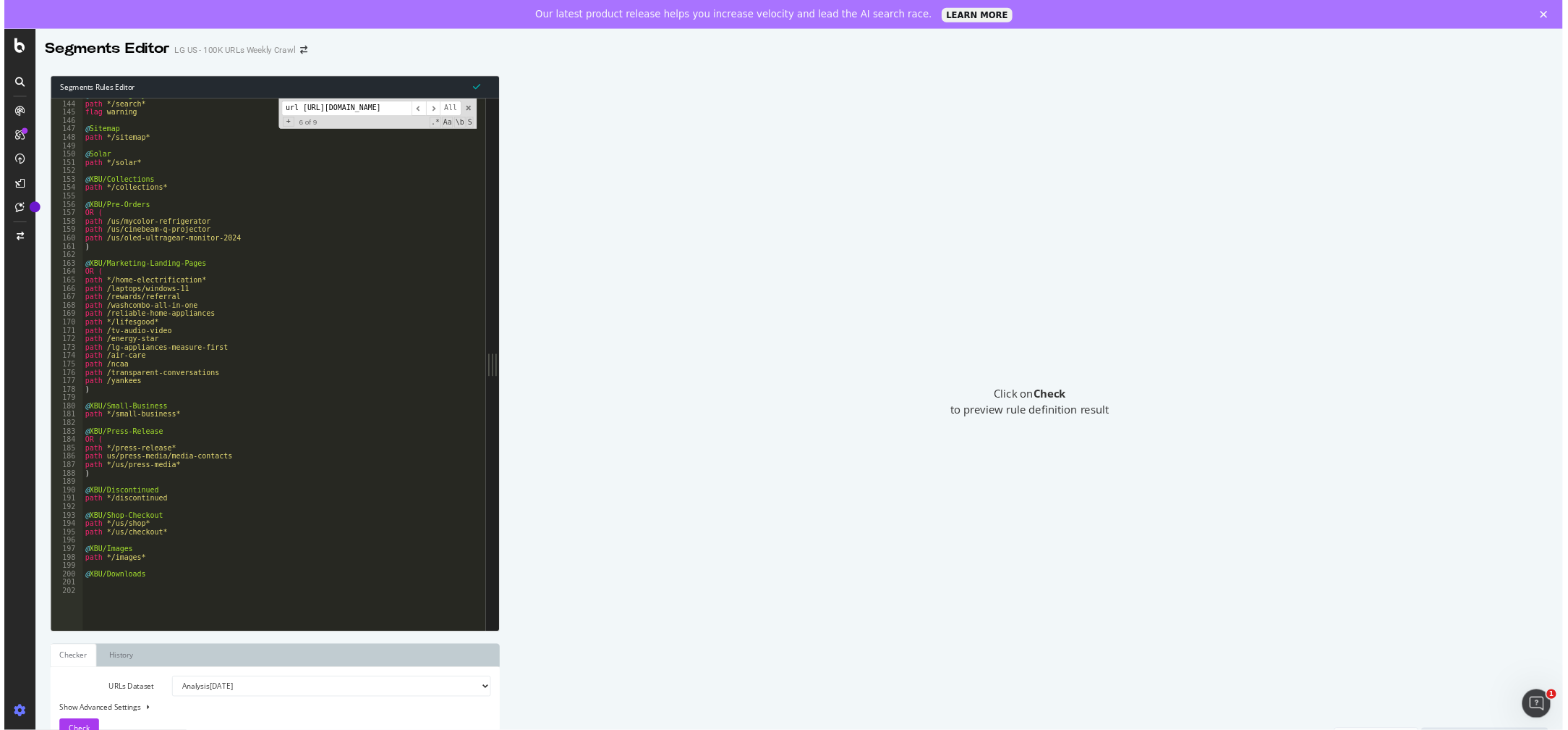
scroll to position [1448, 0]
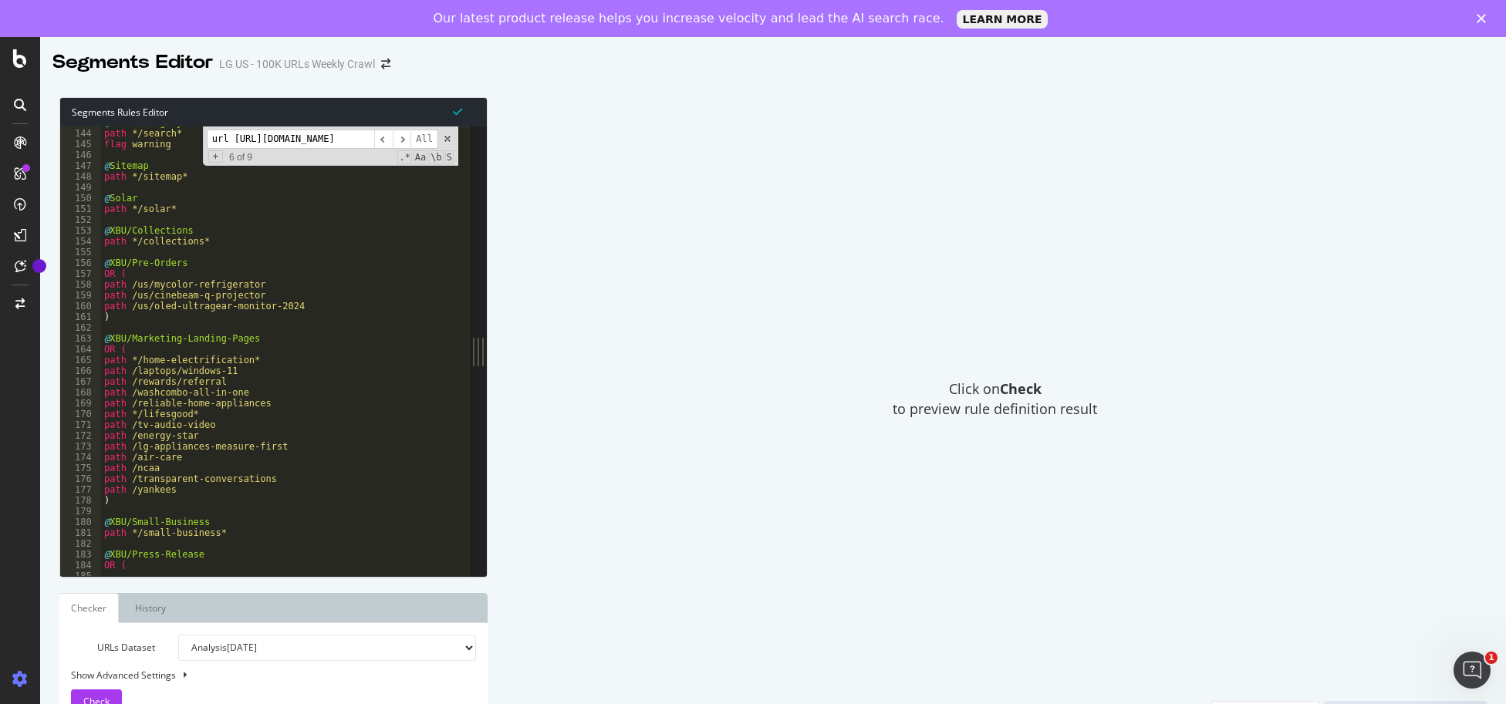
drag, startPoint x: 1953, startPoint y: 65, endPoint x: 749, endPoint y: 413, distance: 1253.5
click at [1043, 266] on div "Click on Check to preview rule definition result" at bounding box center [995, 399] width 984 height 604
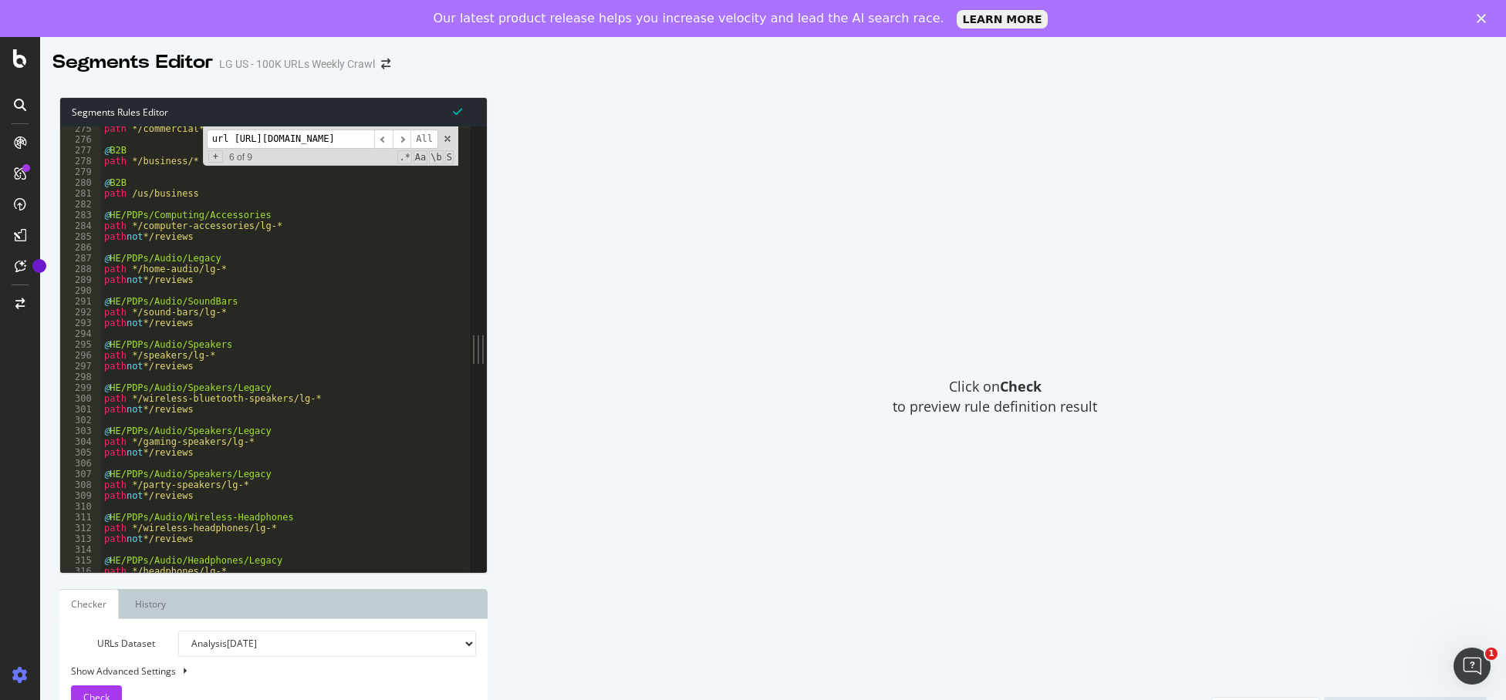
scroll to position [3055, 0]
